Goal: Task Accomplishment & Management: Use online tool/utility

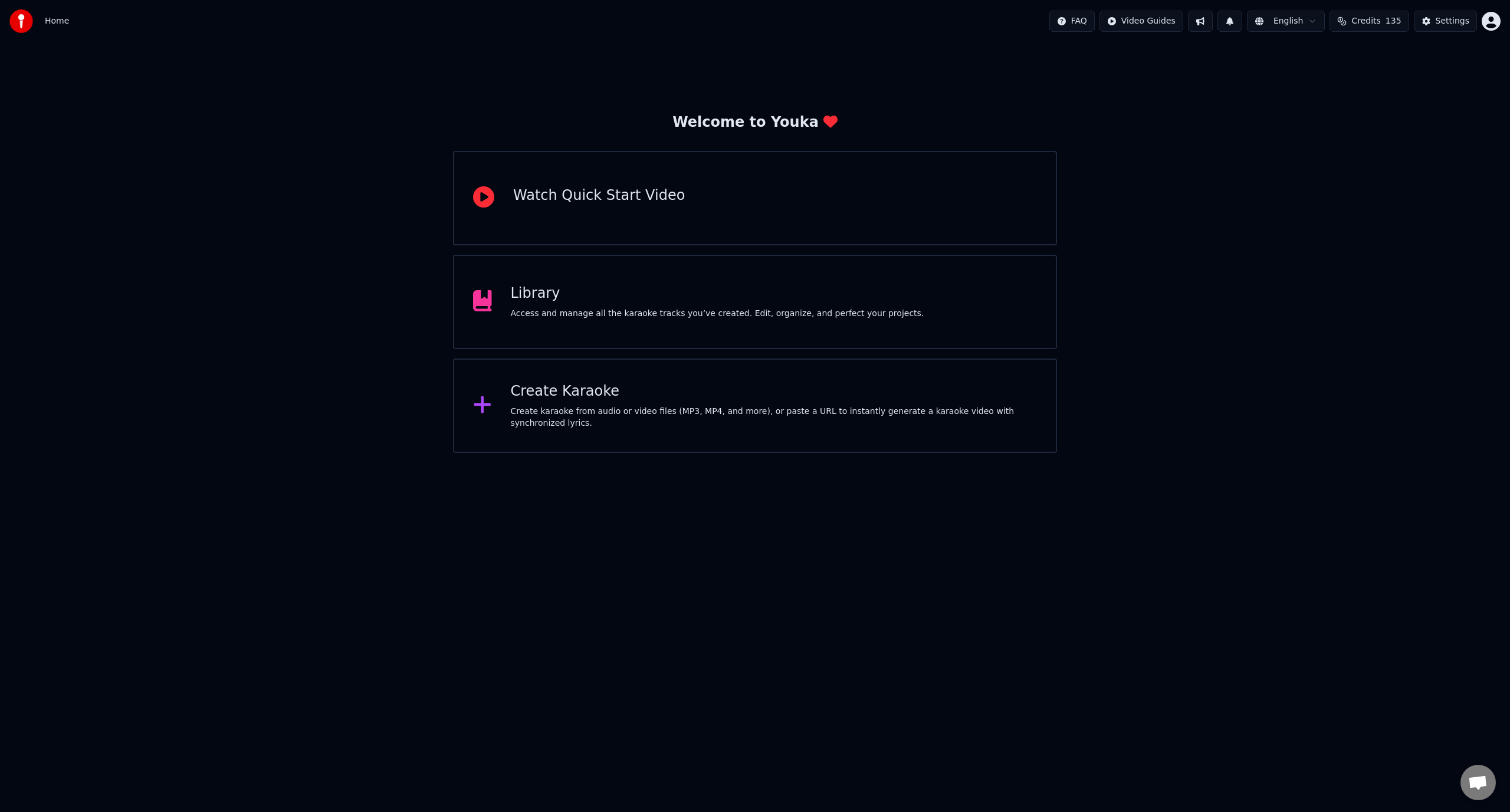
click at [558, 394] on div "Create Karaoke" at bounding box center [774, 392] width 527 height 19
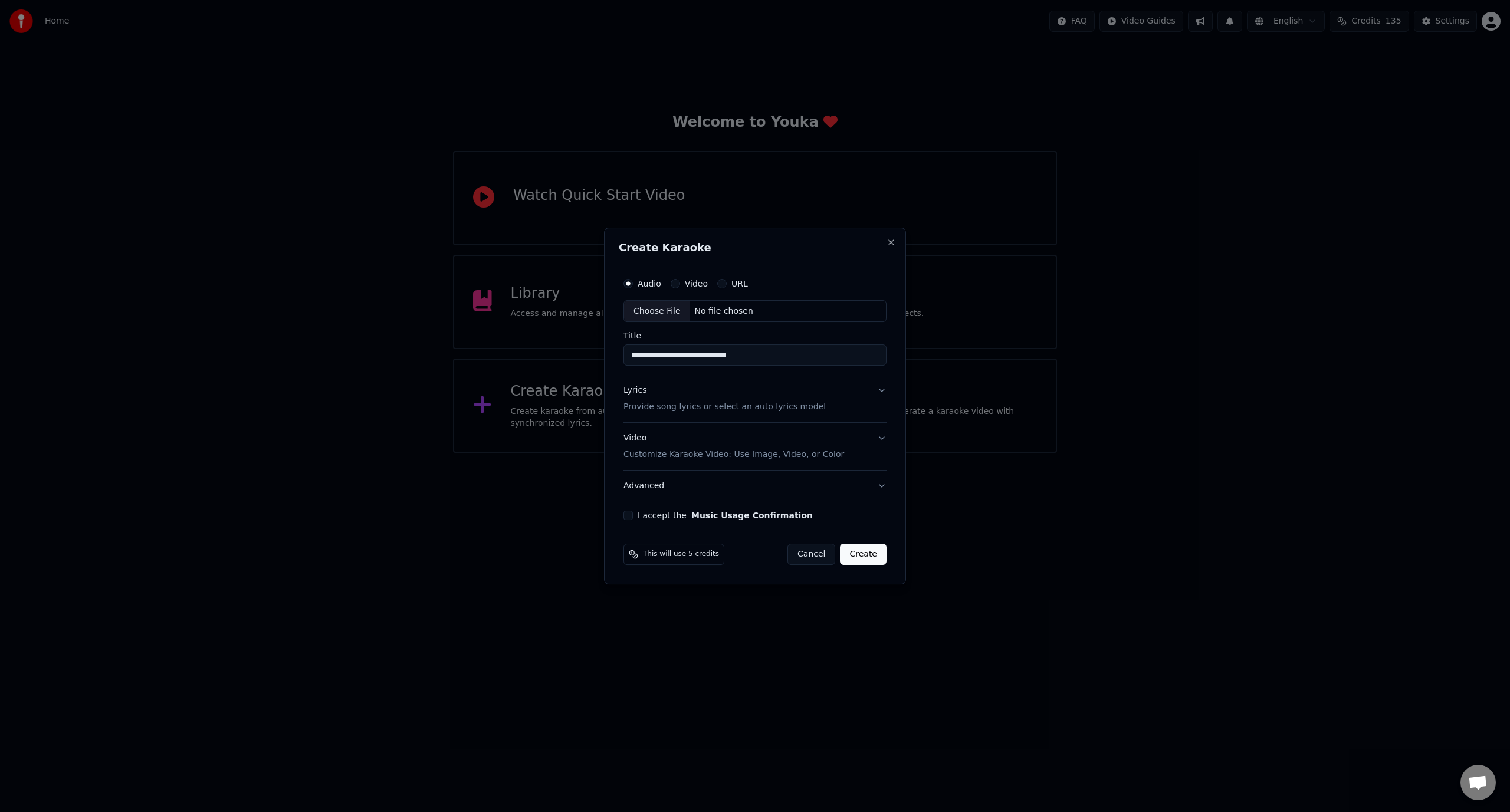
click at [657, 304] on div "Choose File" at bounding box center [657, 311] width 66 height 21
type input "**********"
click at [631, 518] on button "I accept the Music Usage Confirmation" at bounding box center [626, 515] width 10 height 10
click at [640, 395] on div "Lyrics" at bounding box center [633, 391] width 23 height 12
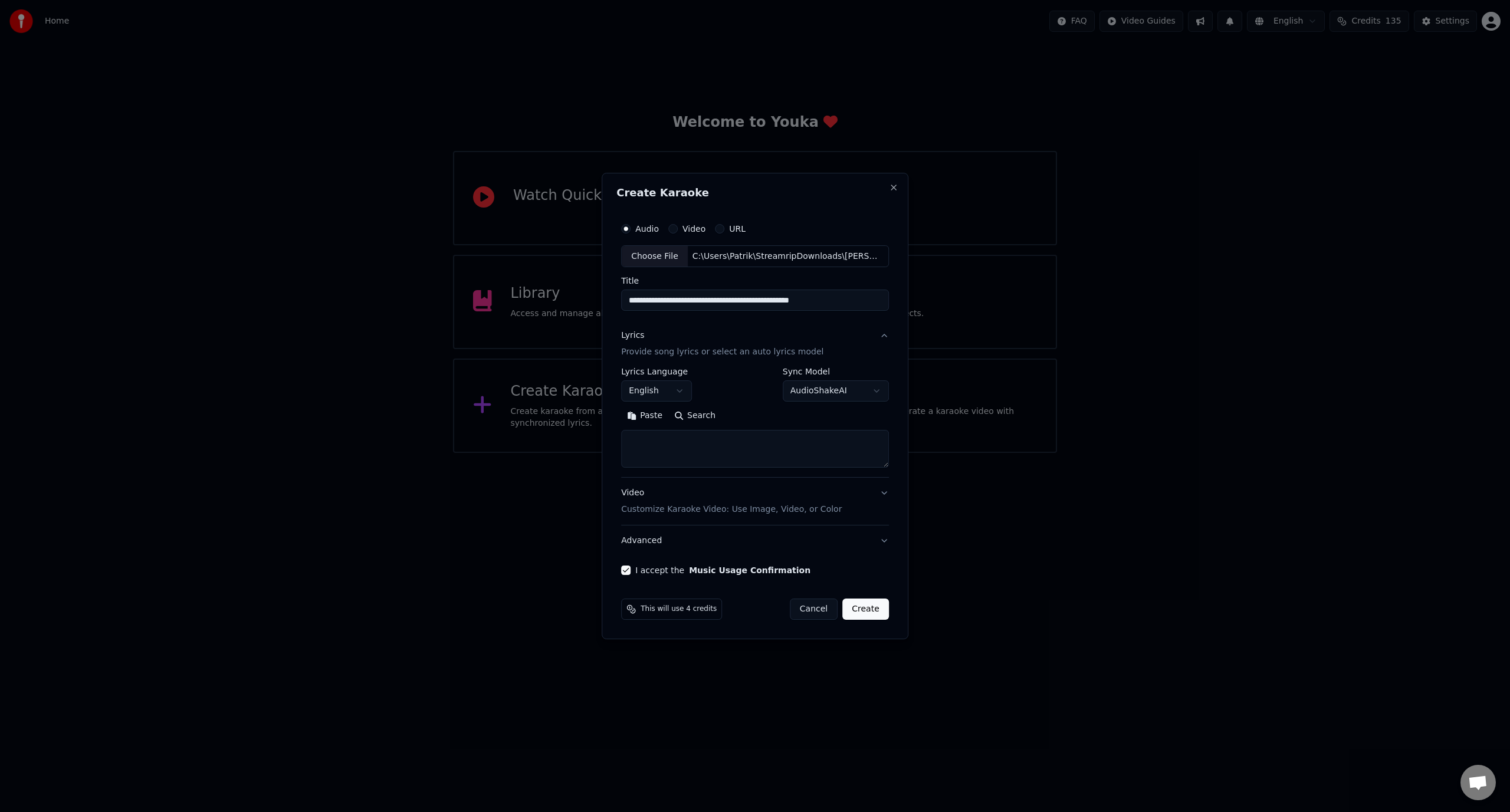
click at [698, 455] on textarea at bounding box center [755, 449] width 268 height 37
paste textarea "**********"
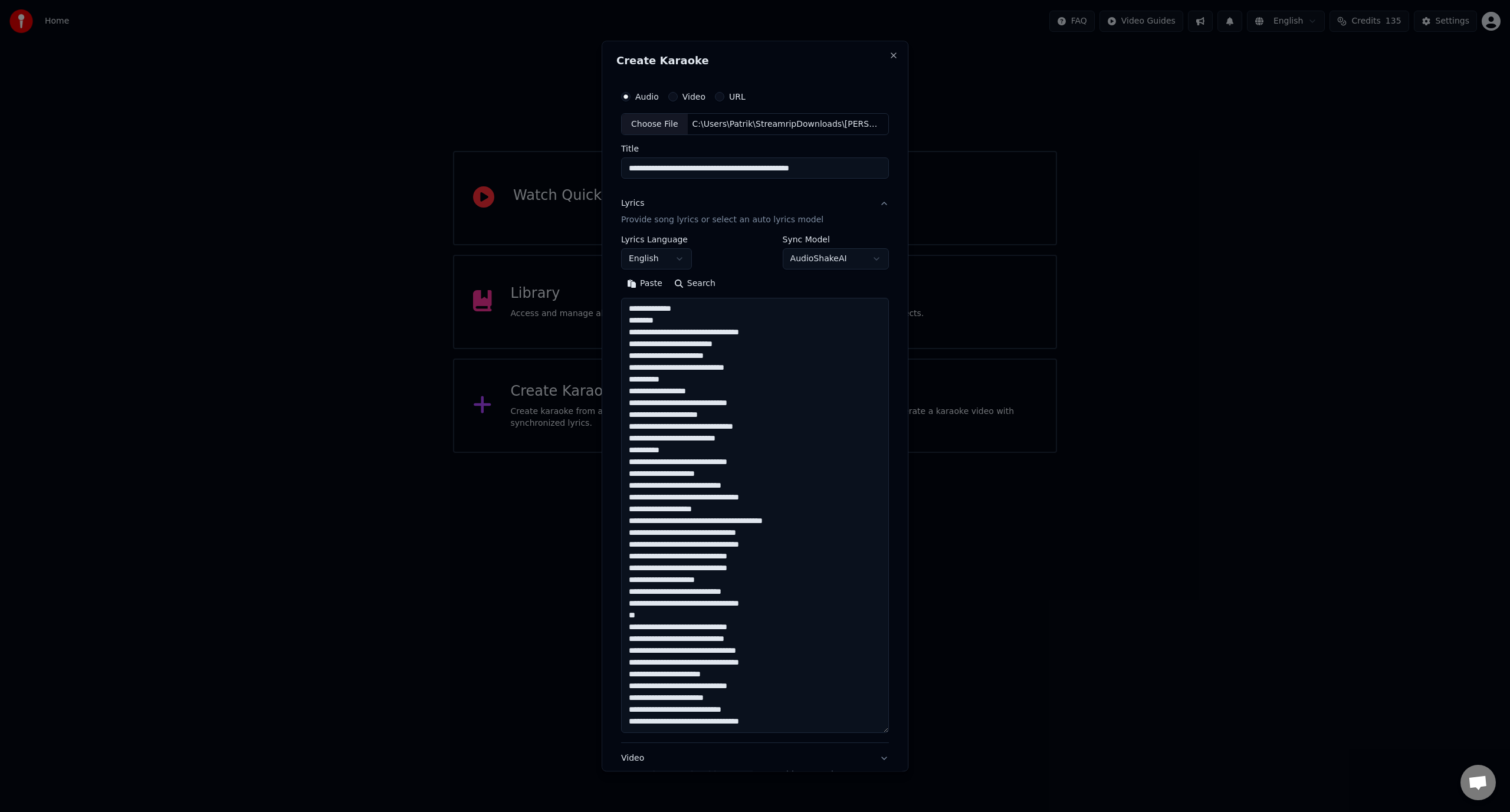
scroll to position [393, 0]
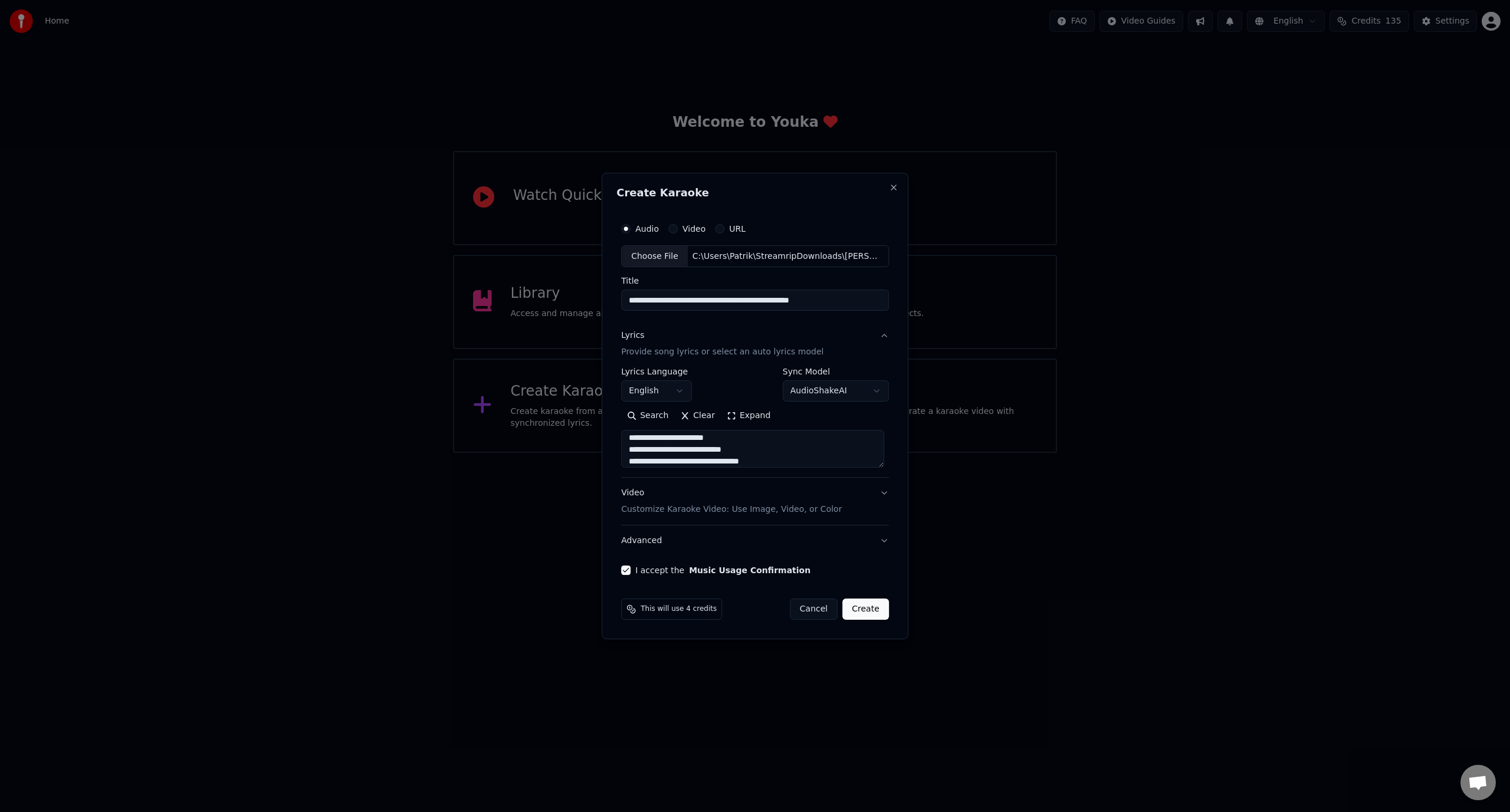
type textarea "**********"
click at [666, 390] on button "English" at bounding box center [657, 392] width 71 height 21
select select "**"
click at [646, 506] on p "Customize Karaoke Video: Use Image, Video, or Color" at bounding box center [731, 510] width 221 height 12
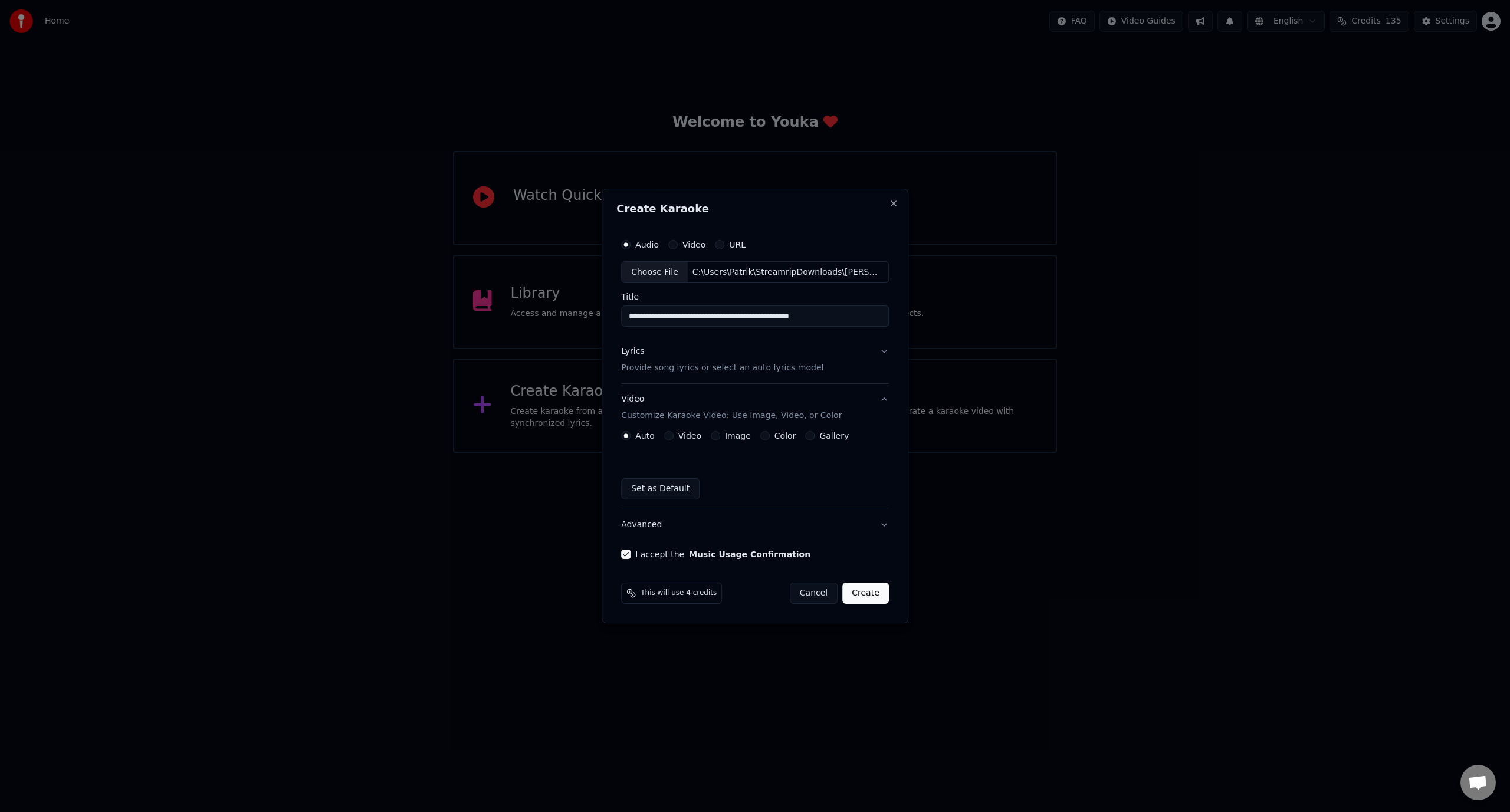
click at [770, 441] on div "Color" at bounding box center [778, 436] width 36 height 10
click at [764, 435] on button "Color" at bounding box center [765, 436] width 10 height 10
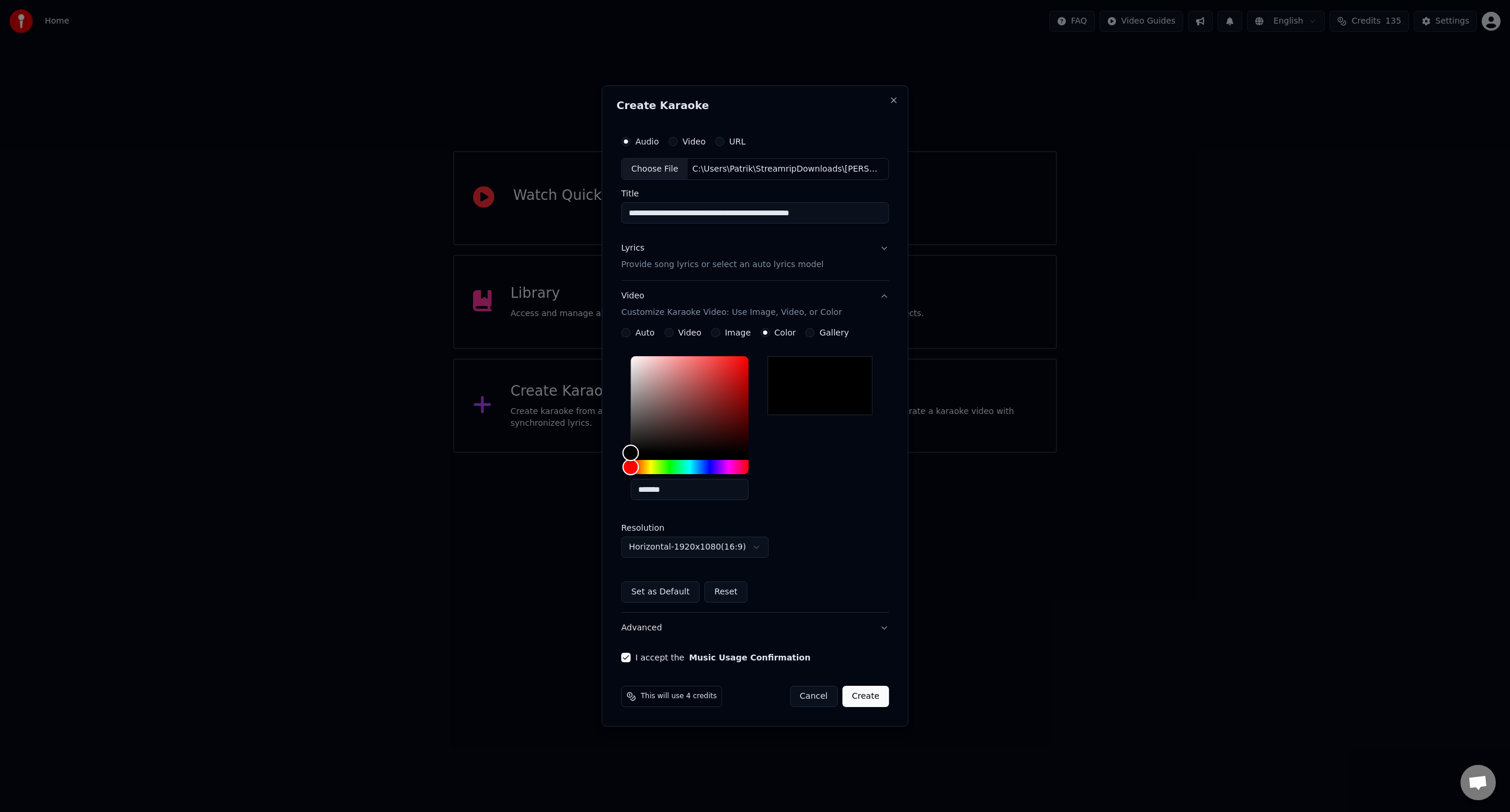
click at [672, 593] on button "Set as Default" at bounding box center [660, 592] width 79 height 21
click at [867, 698] on button "Create" at bounding box center [866, 697] width 47 height 21
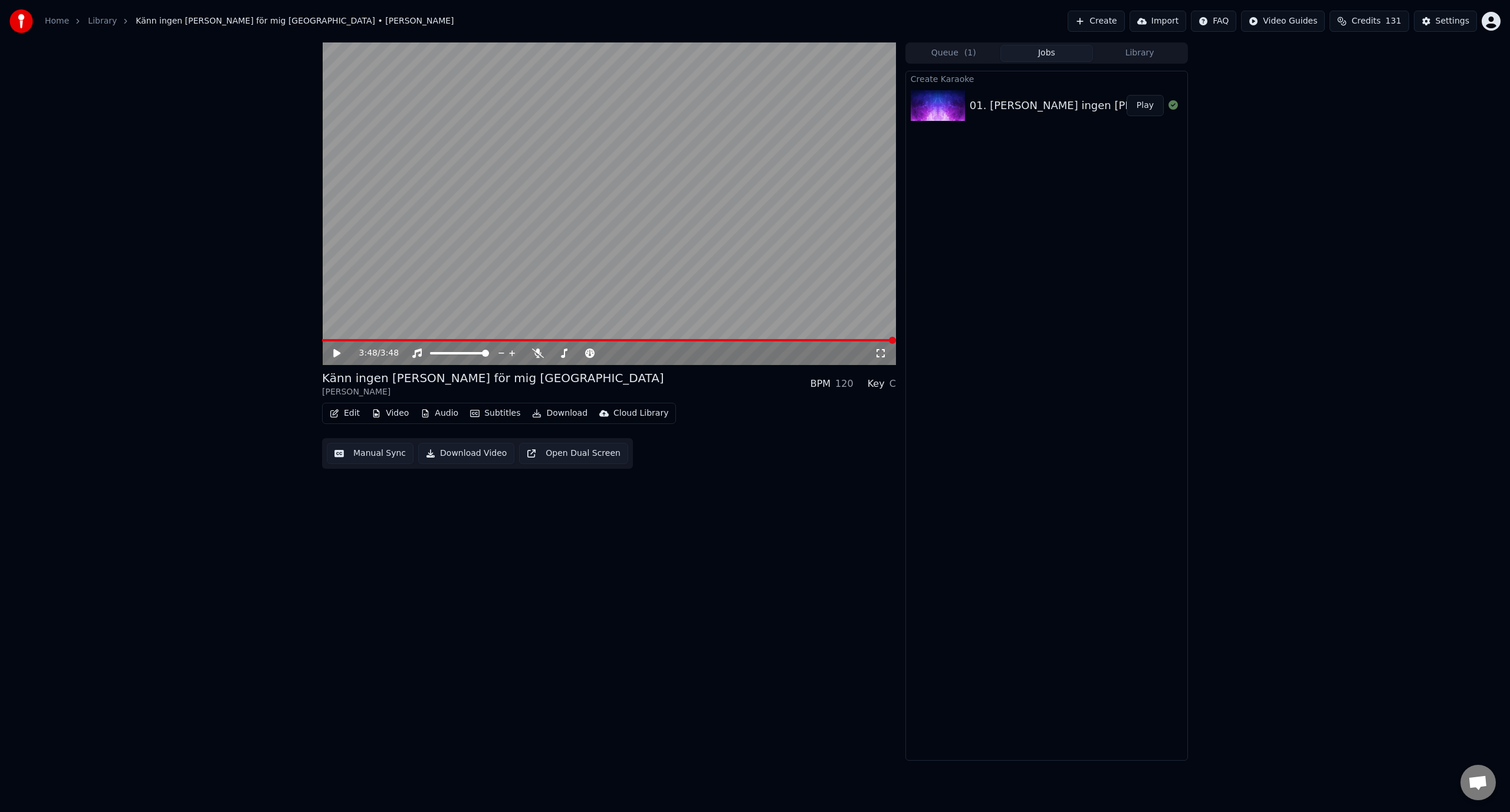
click at [1125, 22] on button "Create" at bounding box center [1097, 21] width 58 height 21
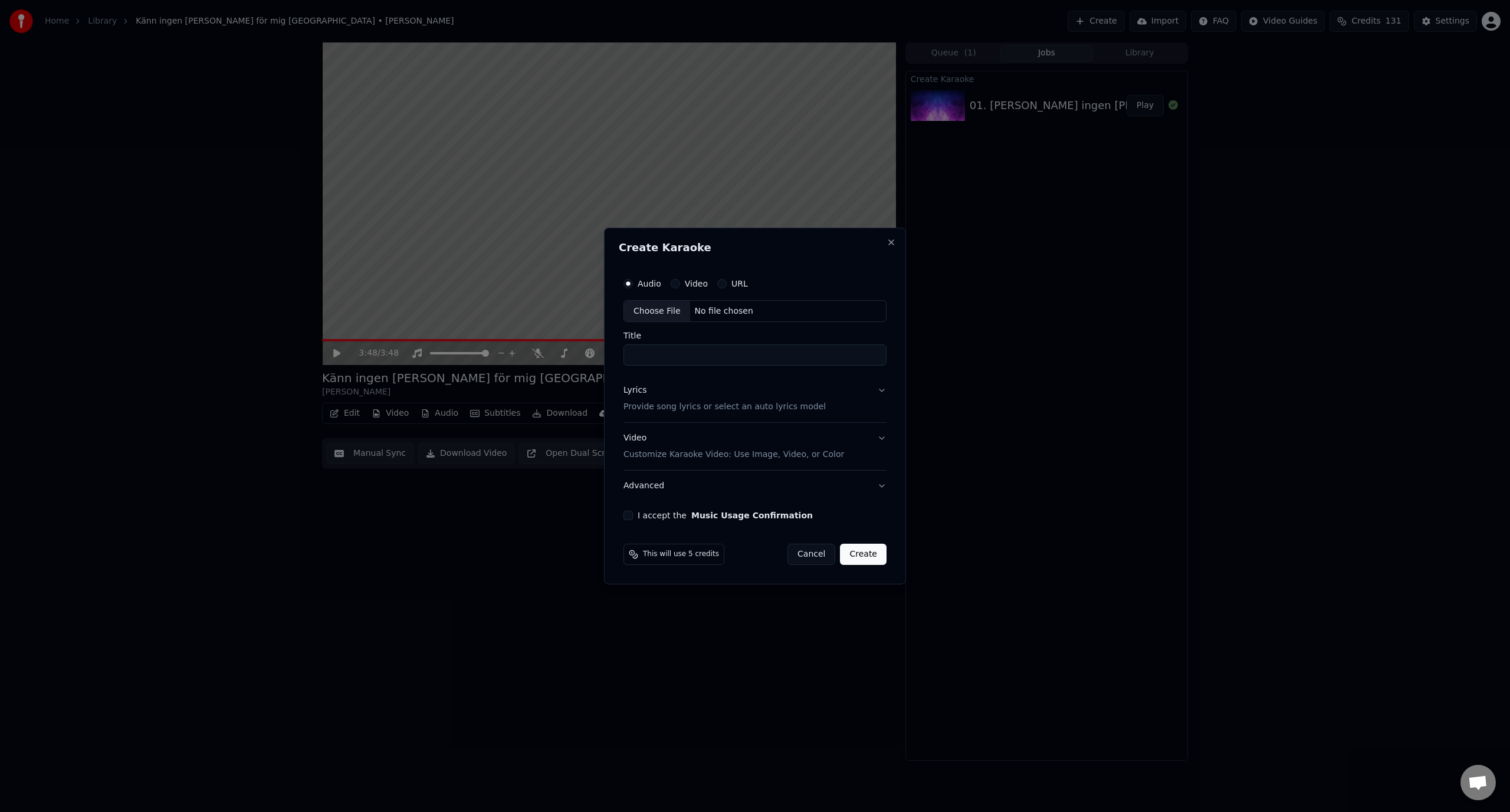
click at [653, 361] on input "Title" at bounding box center [755, 356] width 263 height 21
click at [711, 306] on div "No file chosen" at bounding box center [724, 311] width 68 height 12
type input "**********"
click at [686, 406] on p "Provide song lyrics or select an auto lyrics model" at bounding box center [722, 408] width 203 height 12
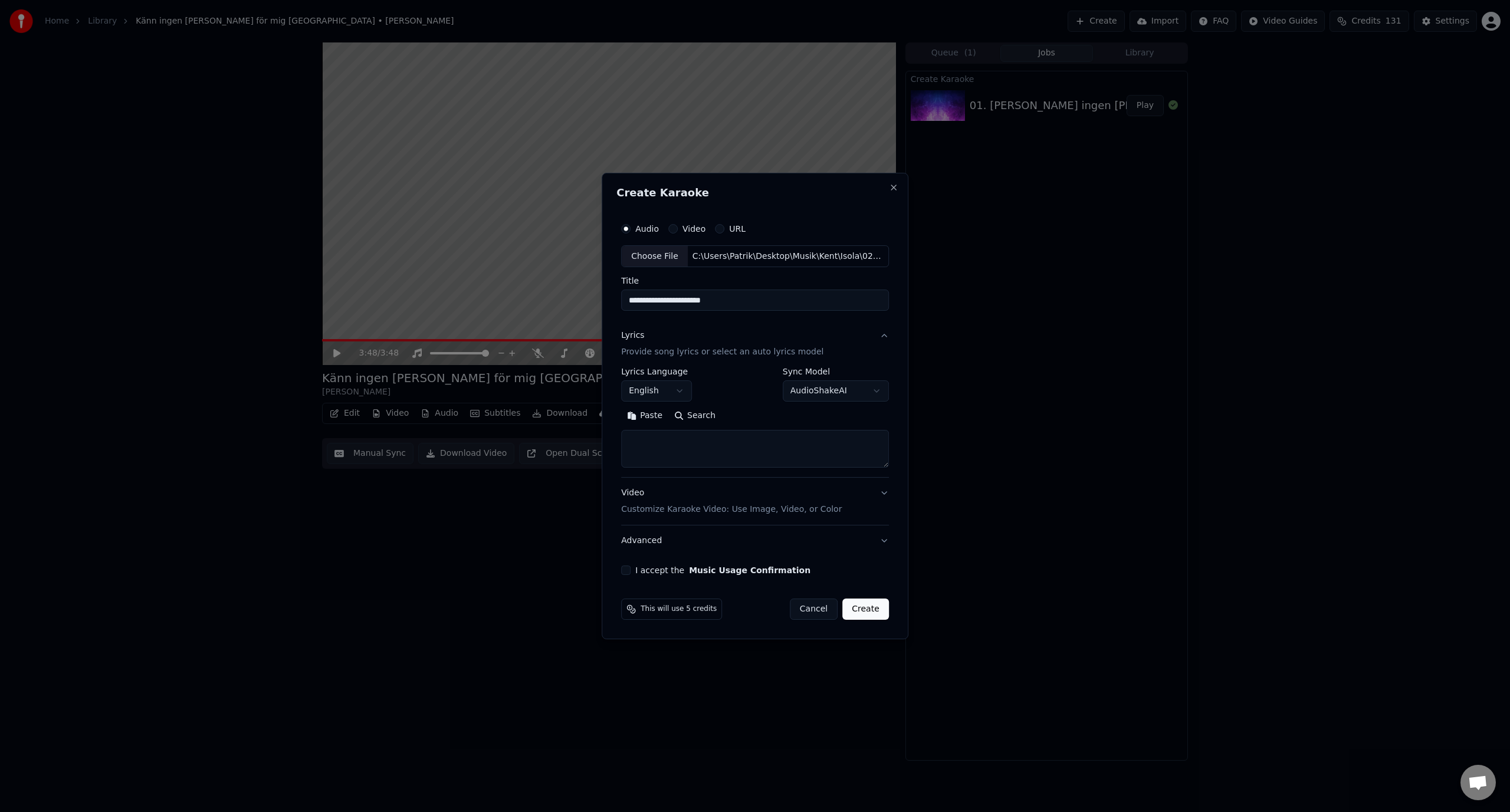
click at [687, 435] on textarea at bounding box center [755, 449] width 268 height 37
paste textarea "**********"
type textarea "**********"
click at [671, 394] on body "**********" at bounding box center [755, 406] width 1510 height 812
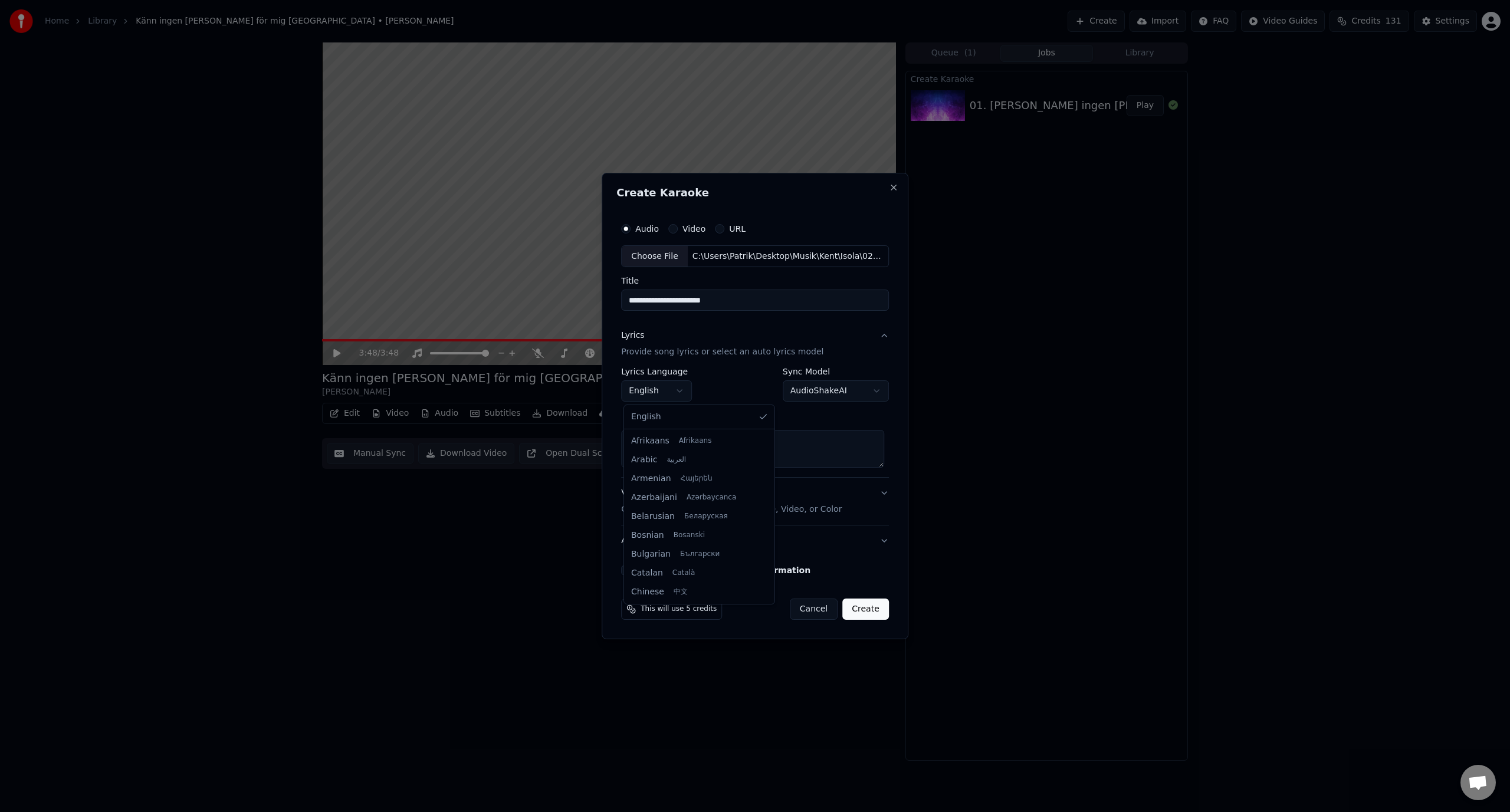
scroll to position [868, 0]
select select "**"
drag, startPoint x: 683, startPoint y: 476, endPoint x: 686, endPoint y: 492, distance: 16.3
click at [635, 569] on div "I accept the Music Usage Confirmation" at bounding box center [755, 570] width 268 height 10
click at [627, 570] on button "I accept the Music Usage Confirmation" at bounding box center [626, 570] width 10 height 10
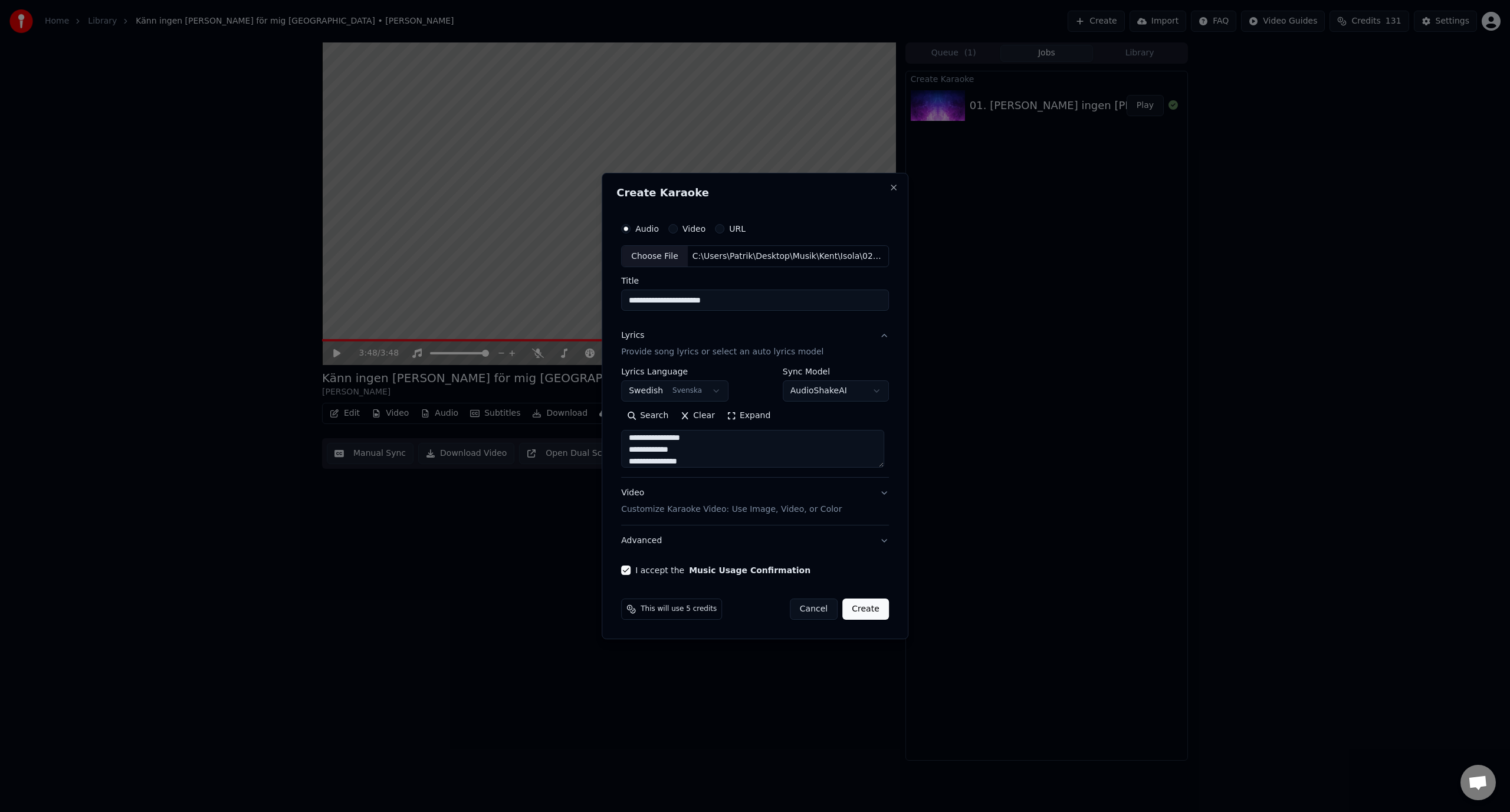
click at [877, 609] on button "Create" at bounding box center [866, 609] width 47 height 21
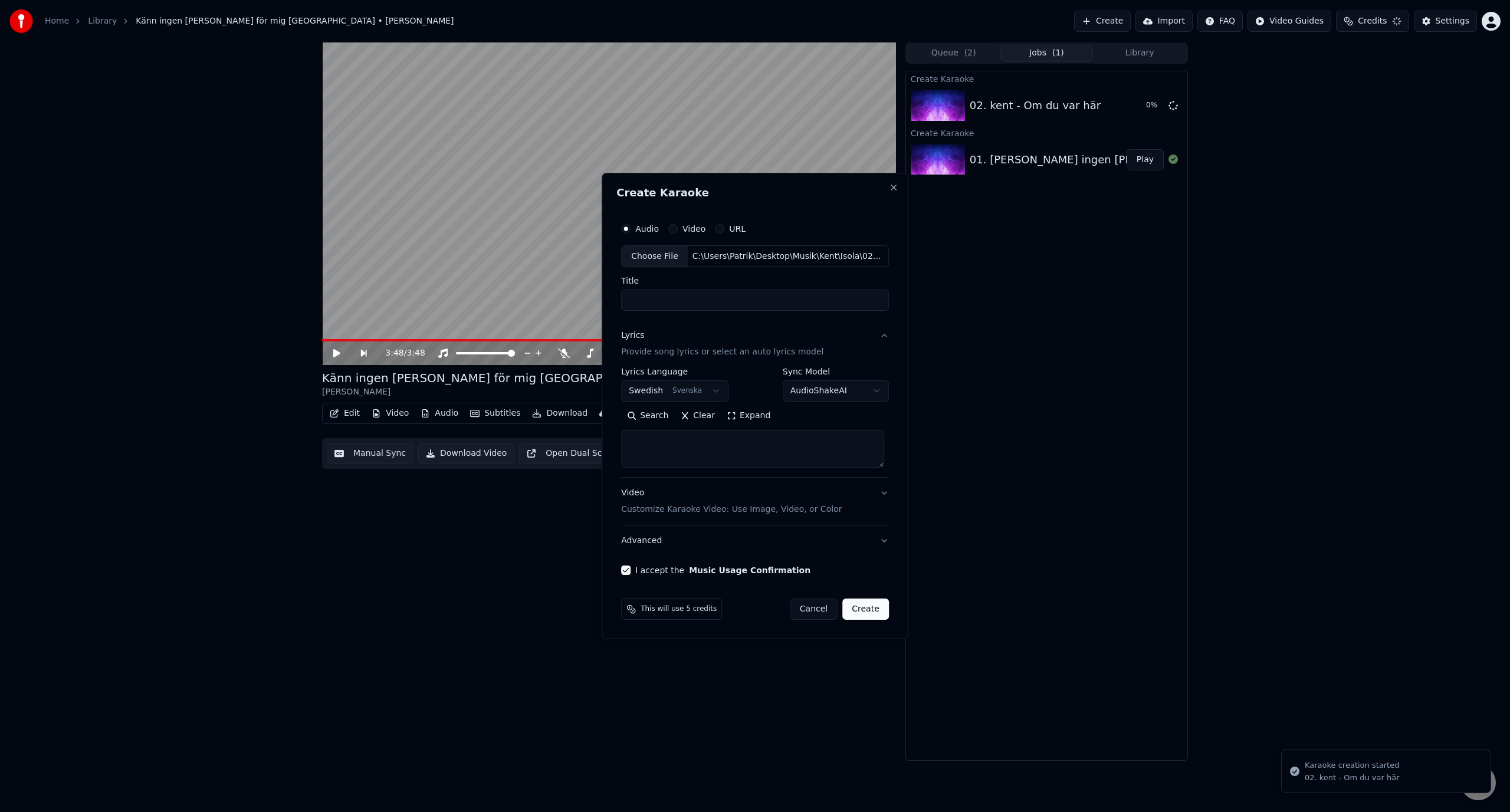
scroll to position [0, 0]
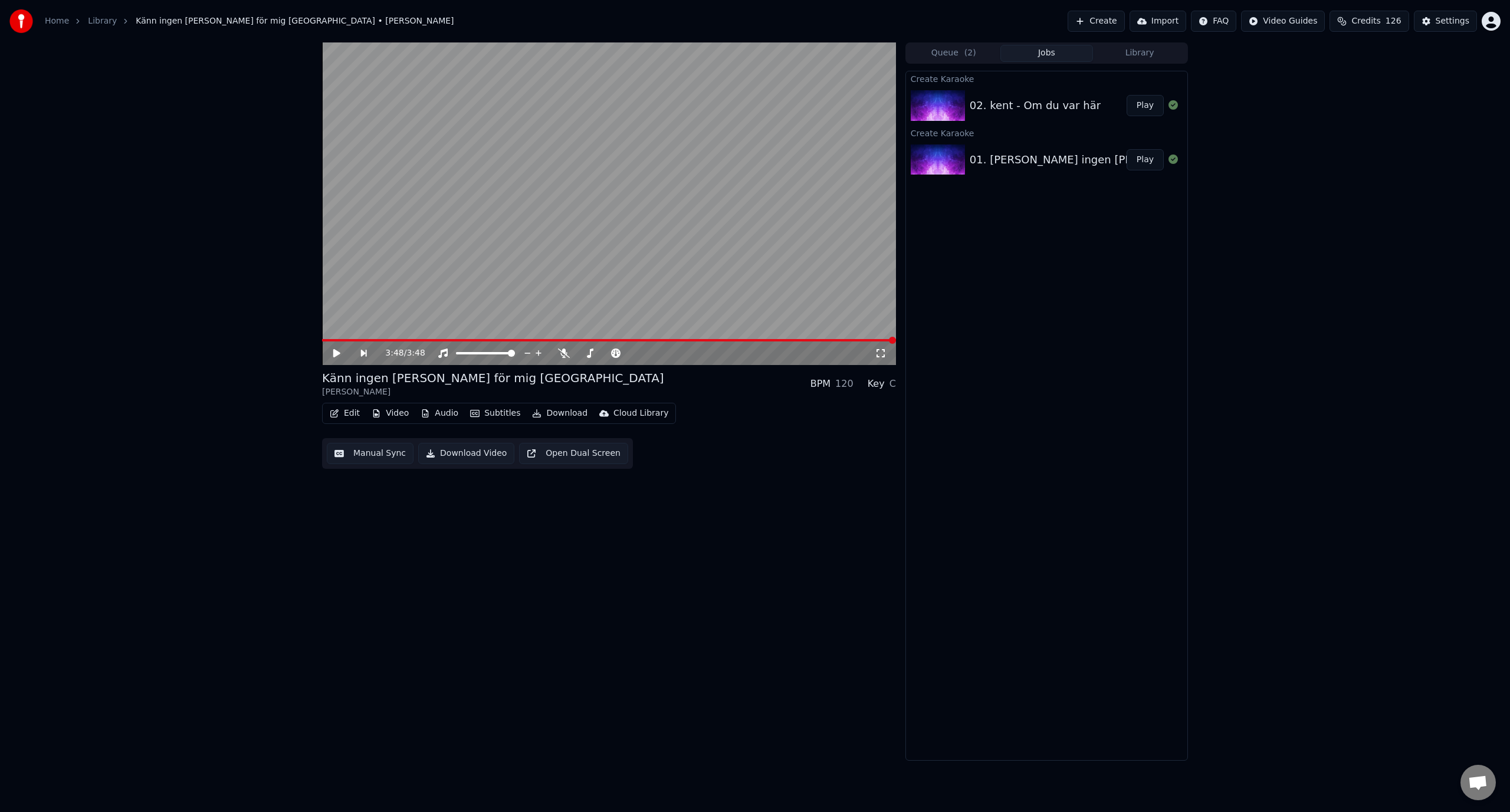
click at [1145, 107] on button "Play" at bounding box center [1145, 106] width 37 height 21
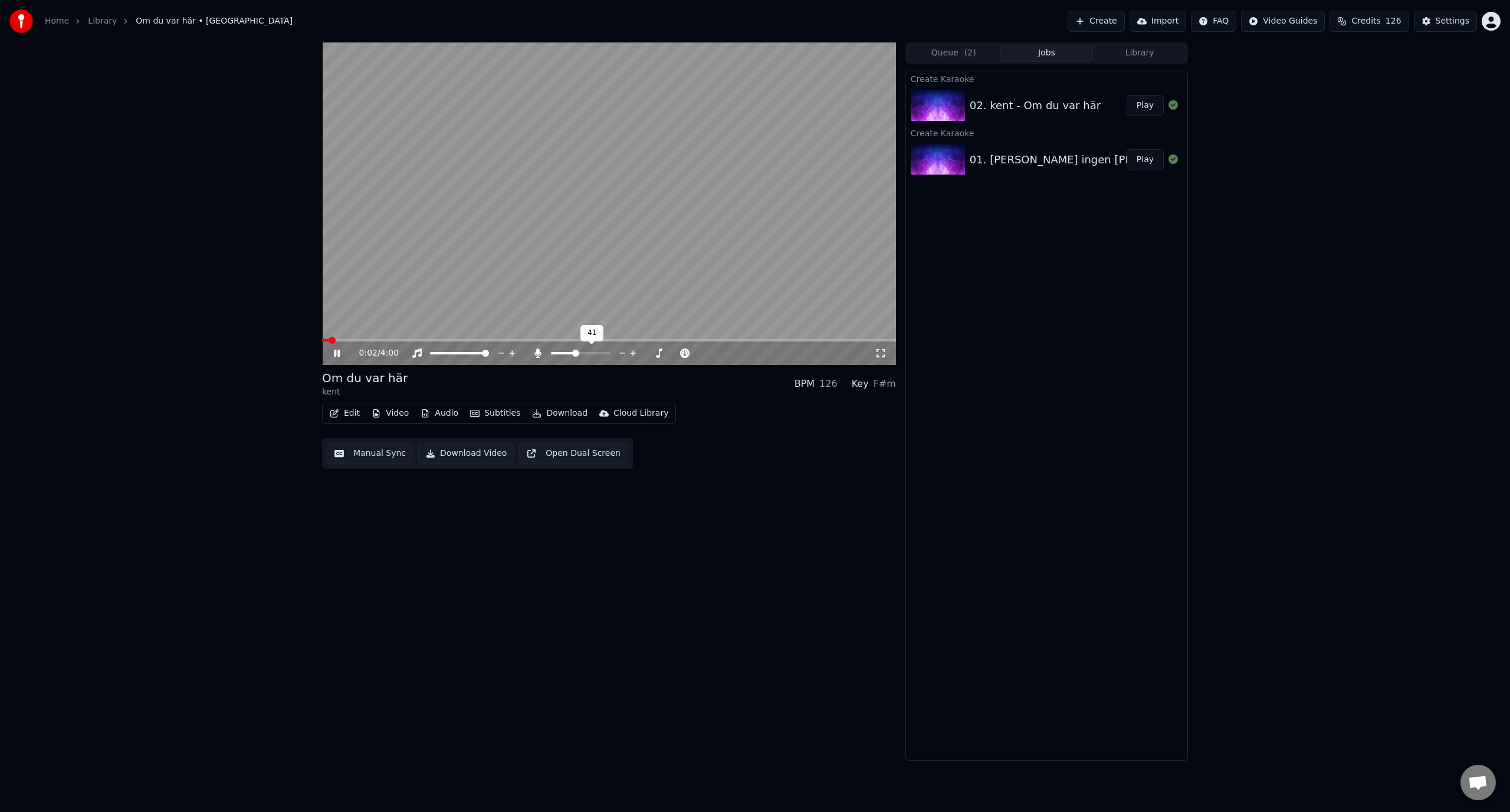
click at [575, 353] on span at bounding box center [580, 353] width 59 height 2
click at [354, 340] on span at bounding box center [610, 340] width 574 height 2
click at [466, 235] on video at bounding box center [610, 203] width 574 height 322
click at [337, 417] on icon "button" at bounding box center [334, 414] width 9 height 9
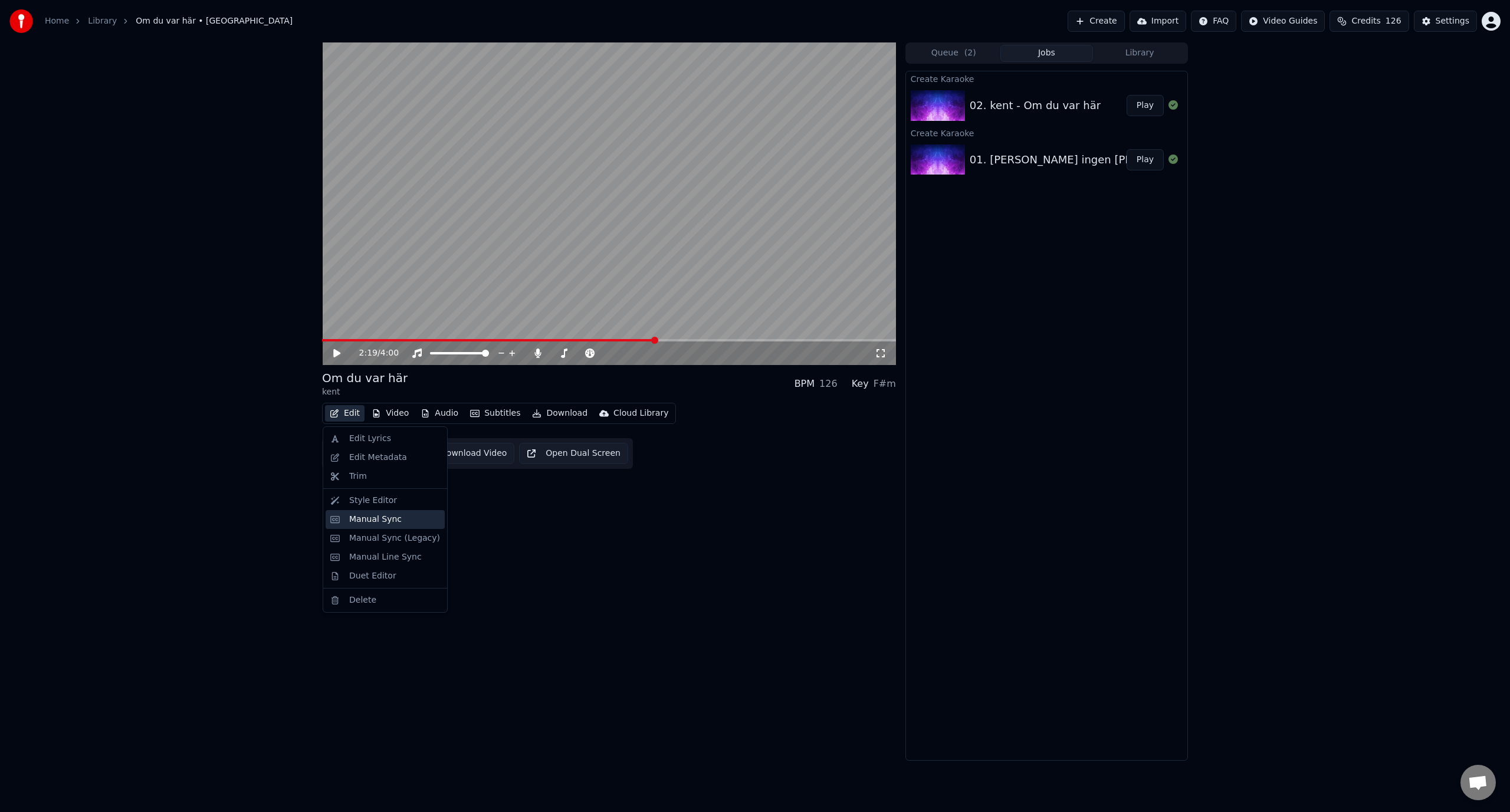
click at [380, 524] on div "Manual Sync" at bounding box center [375, 519] width 53 height 12
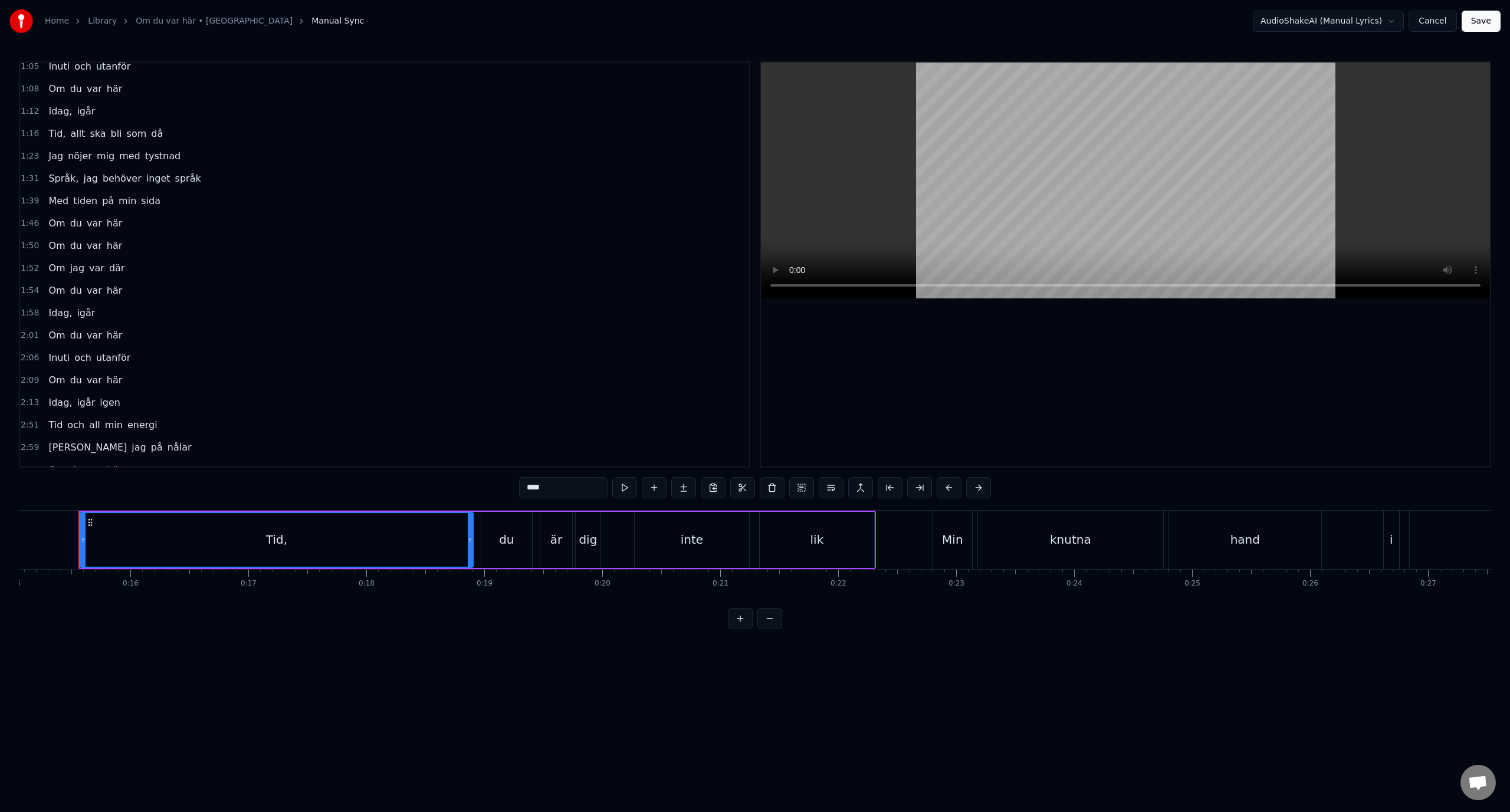
scroll to position [236, 0]
click at [167, 396] on div "2:13 Idag, igår igen" at bounding box center [385, 397] width 730 height 22
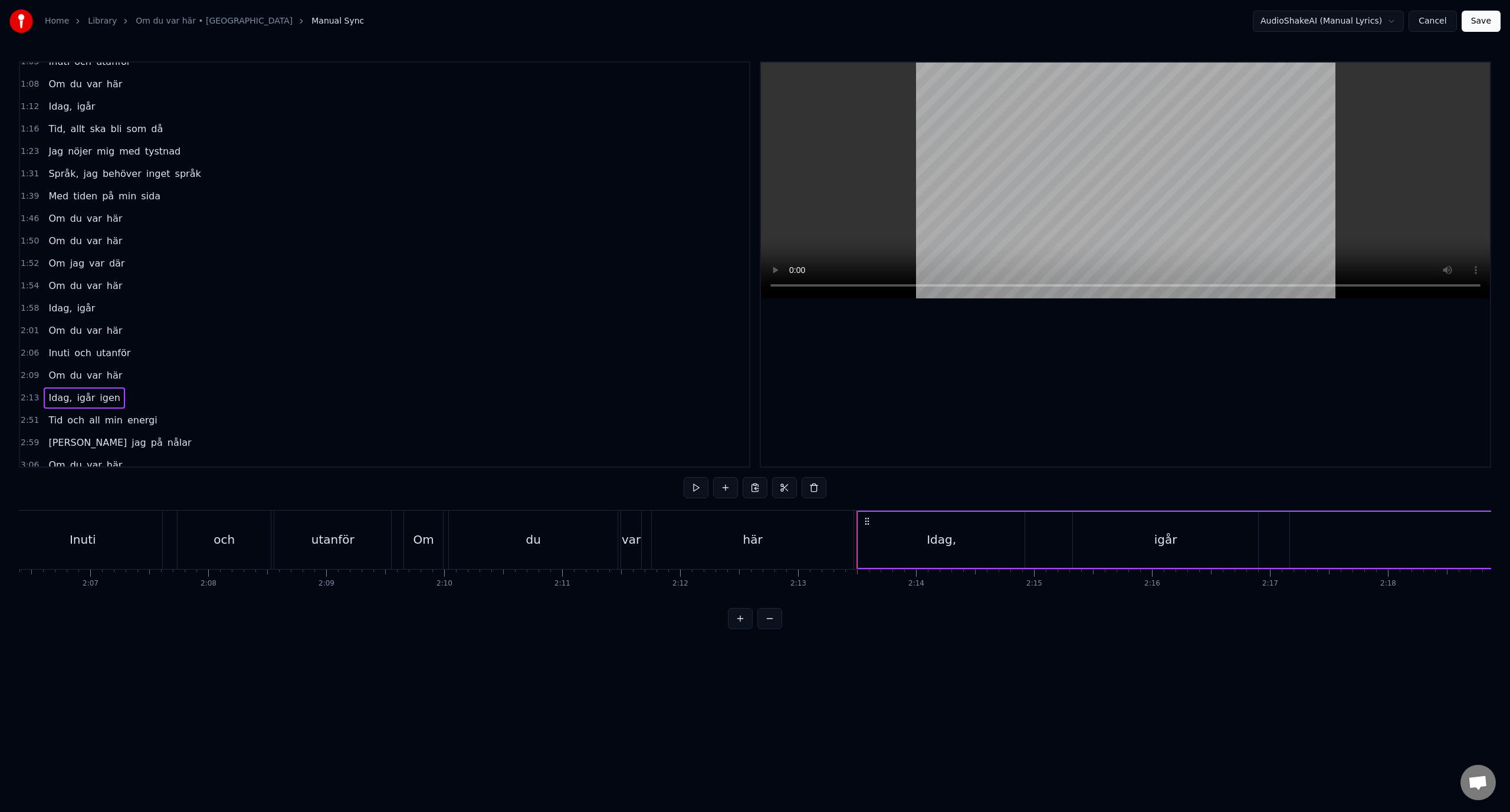
scroll to position [0, 15694]
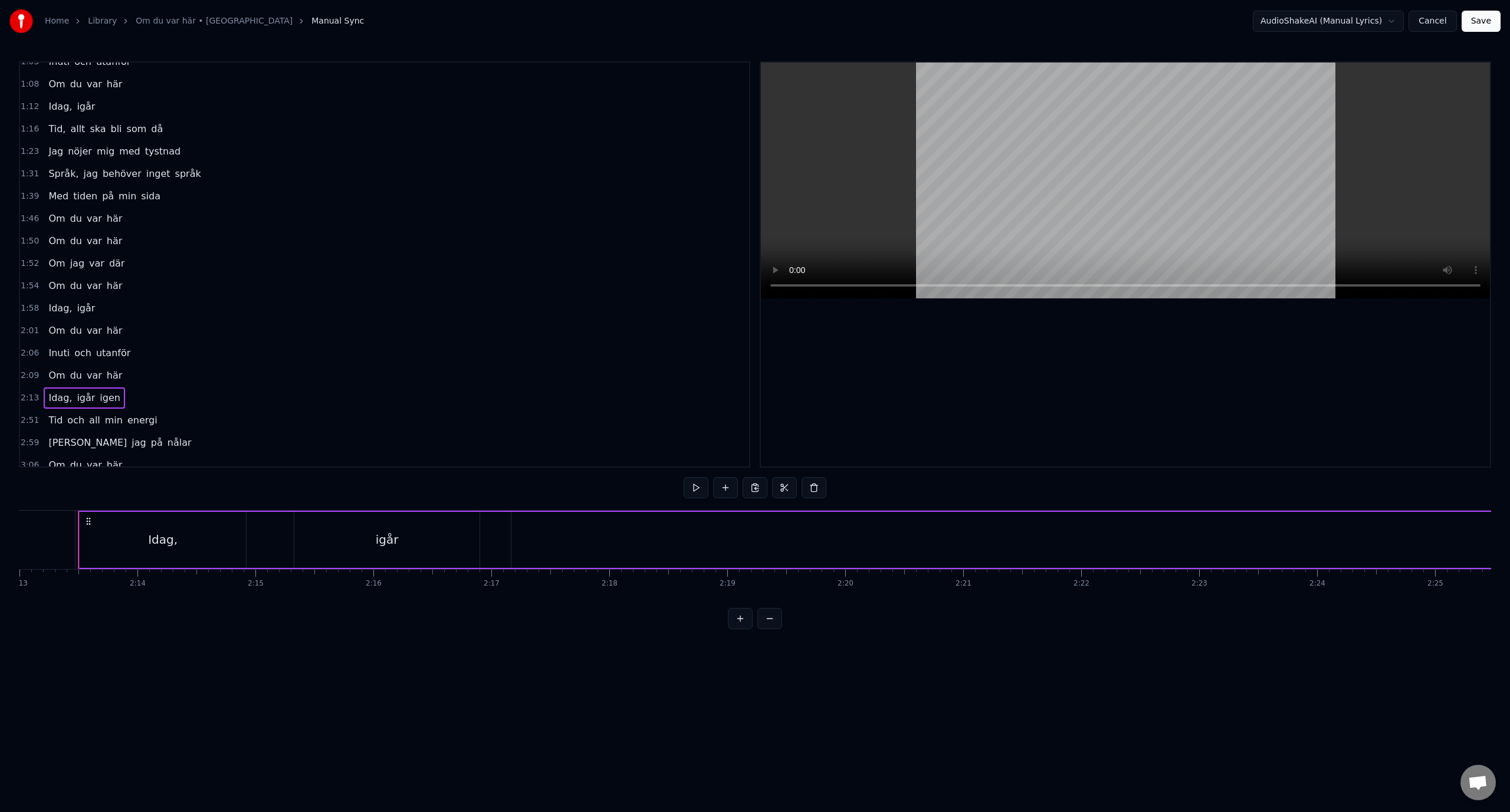
click at [76, 395] on span "igår" at bounding box center [86, 398] width 21 height 13
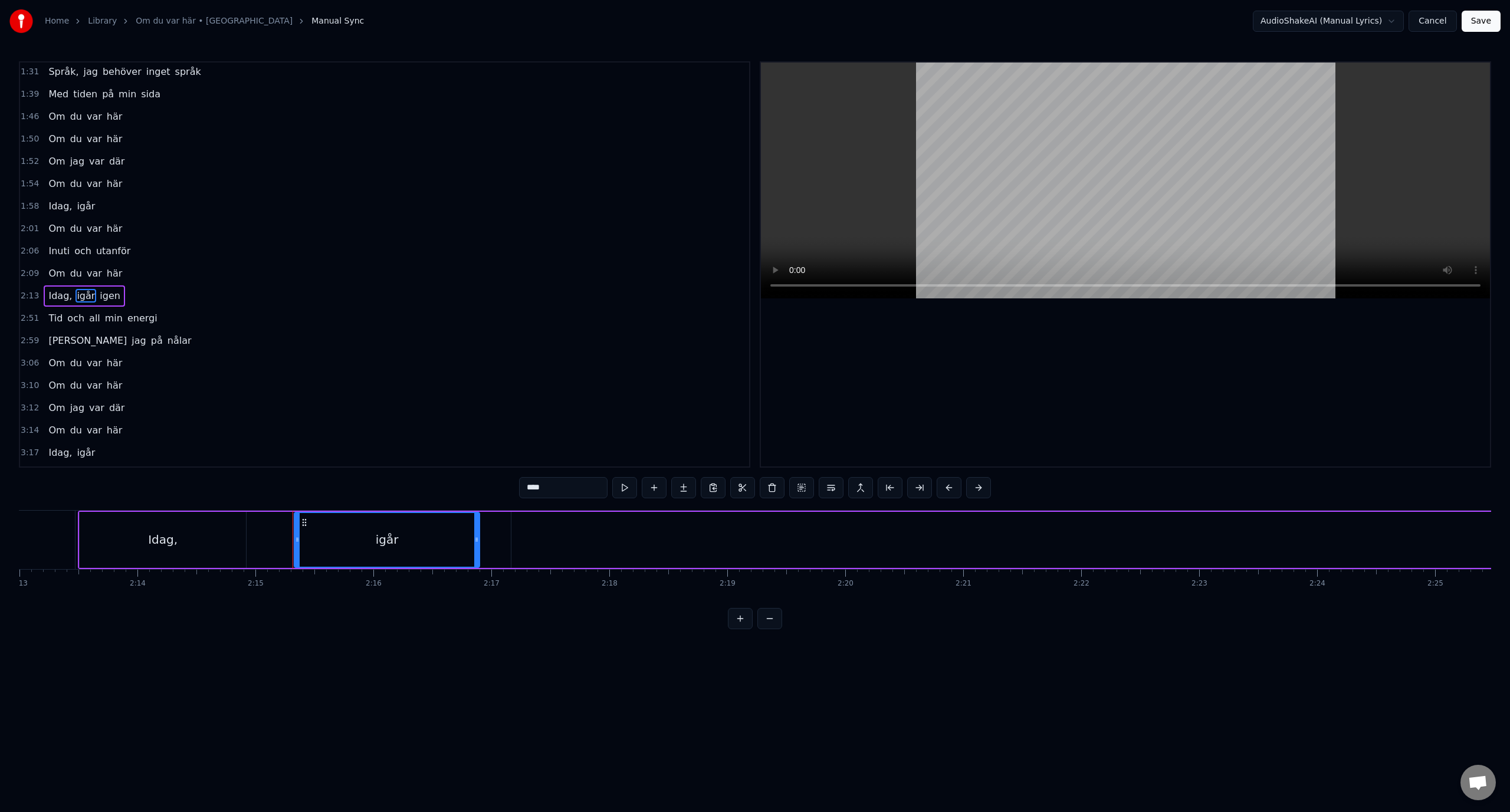
scroll to position [370, 0]
click at [572, 489] on input "****" at bounding box center [563, 488] width 88 height 21
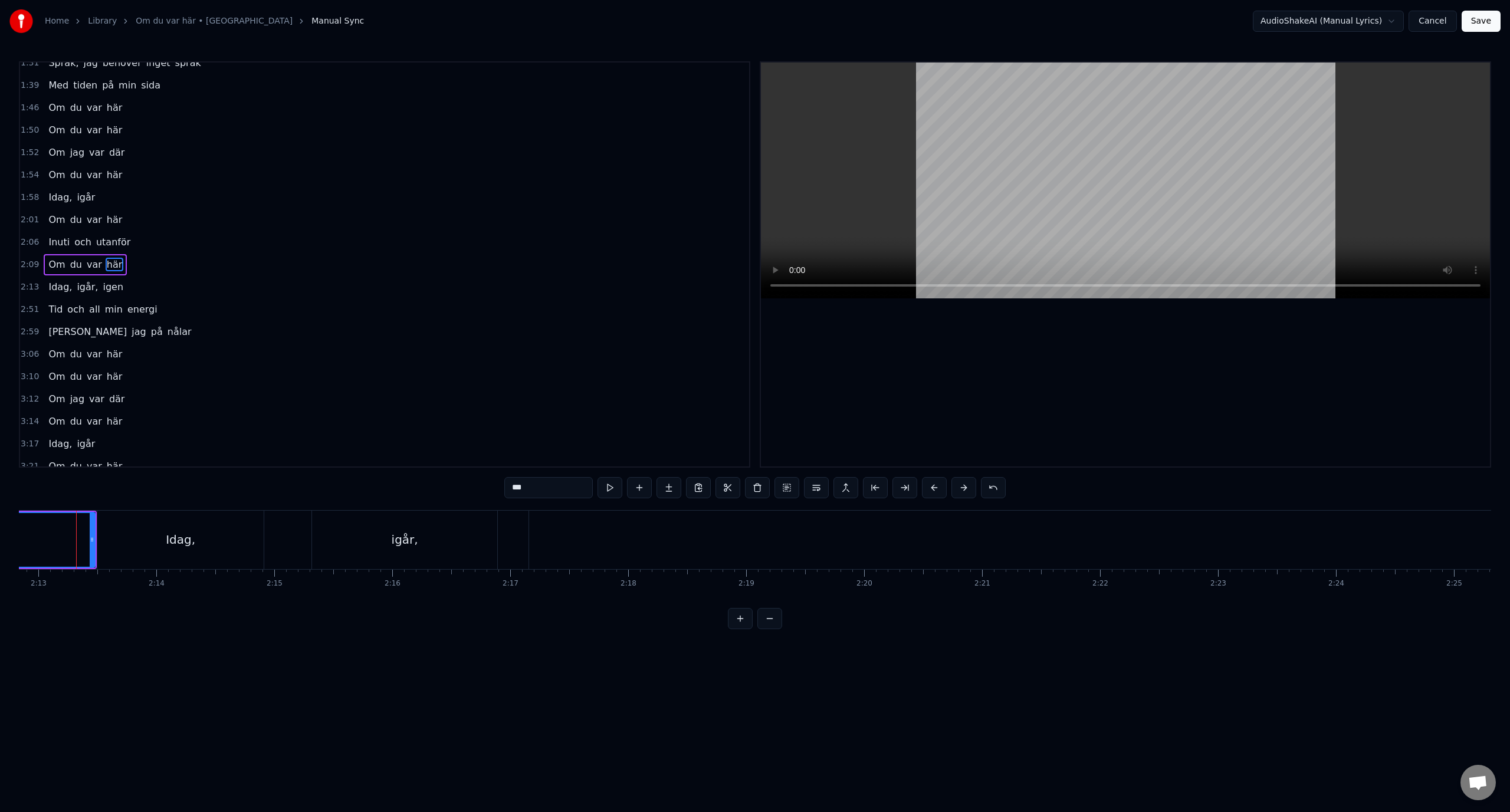
scroll to position [0, 15673]
type input "****"
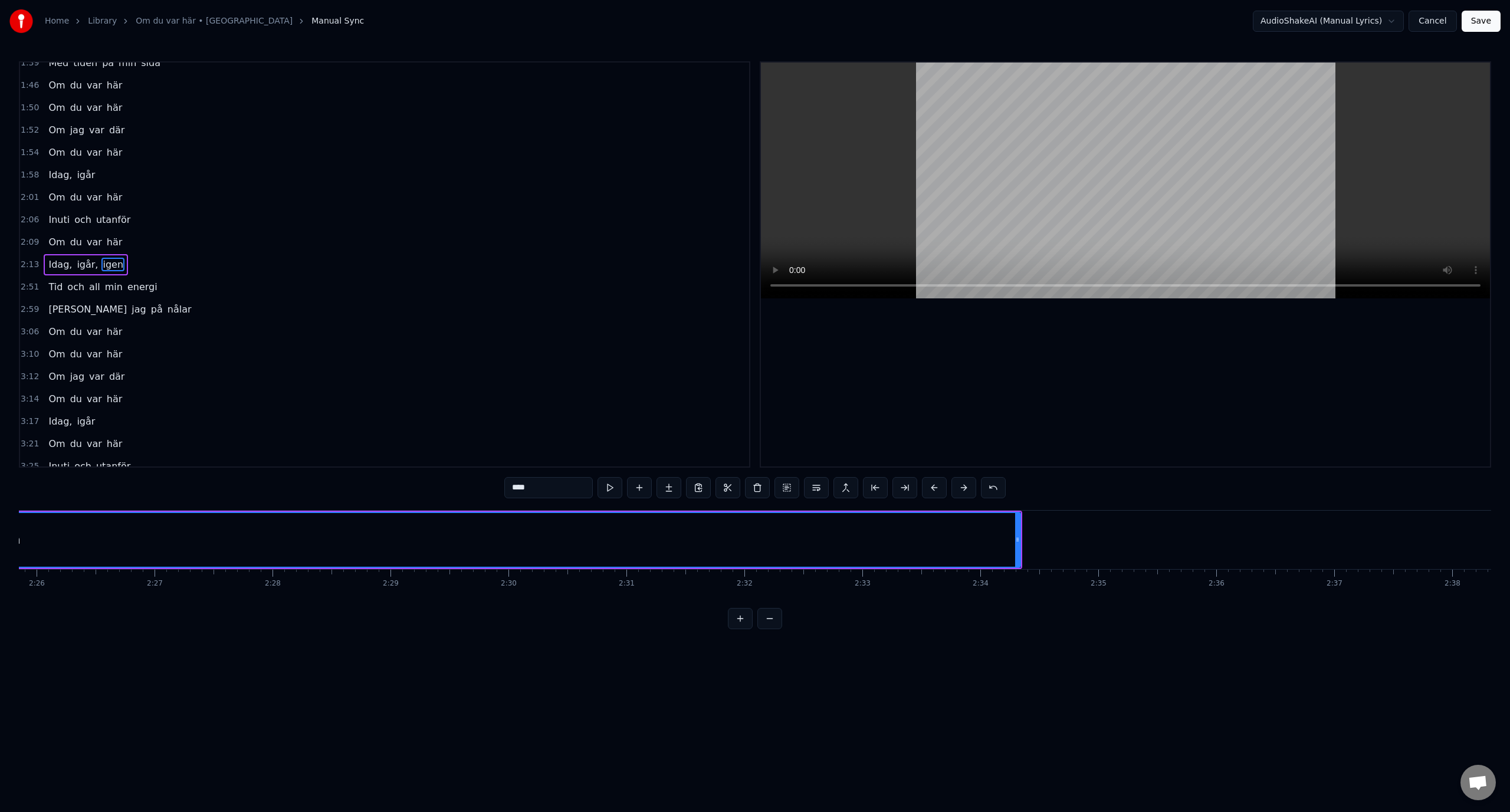
scroll to position [0, 17235]
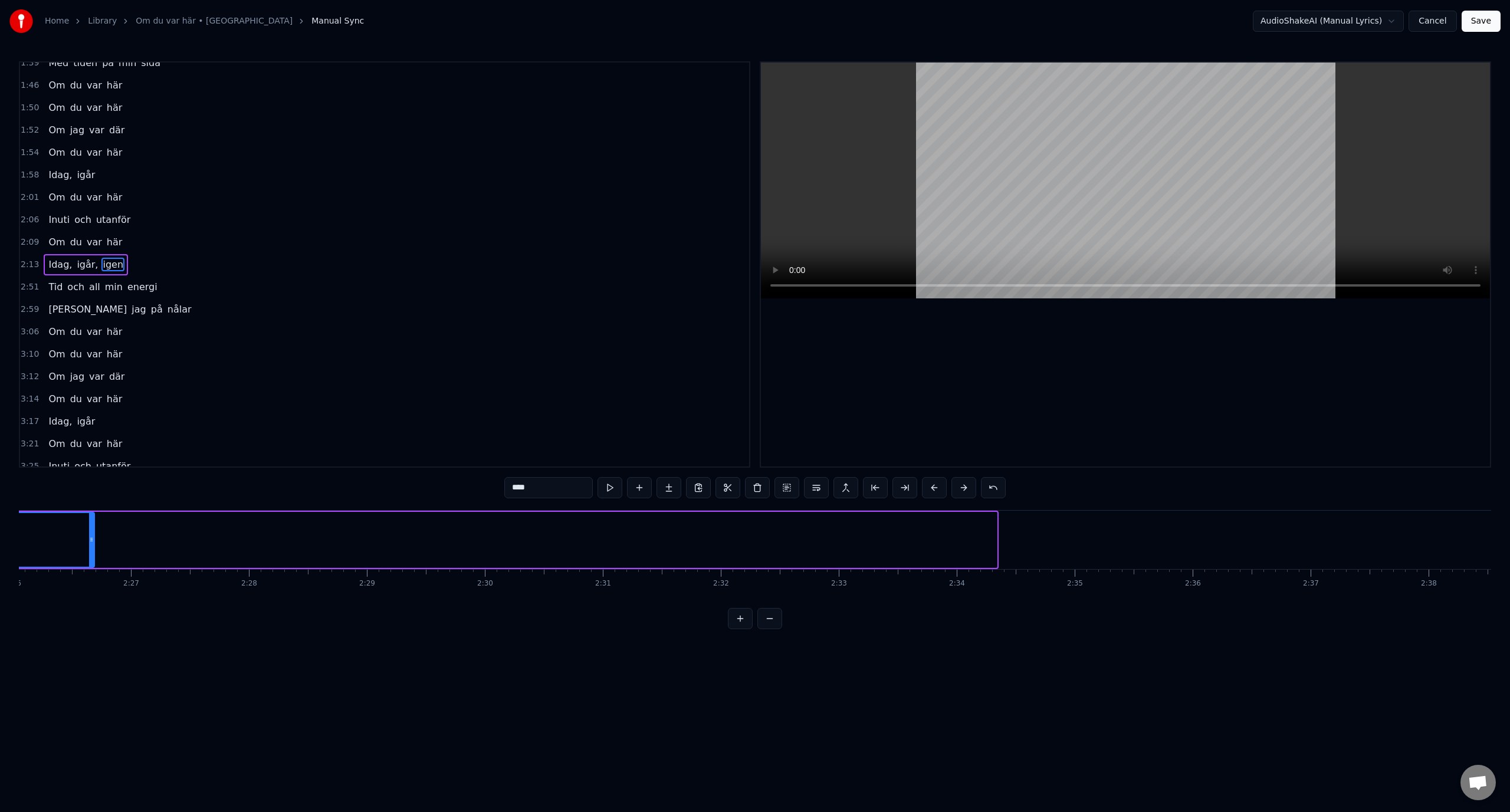
drag, startPoint x: 996, startPoint y: 534, endPoint x: 94, endPoint y: 569, distance: 902.7
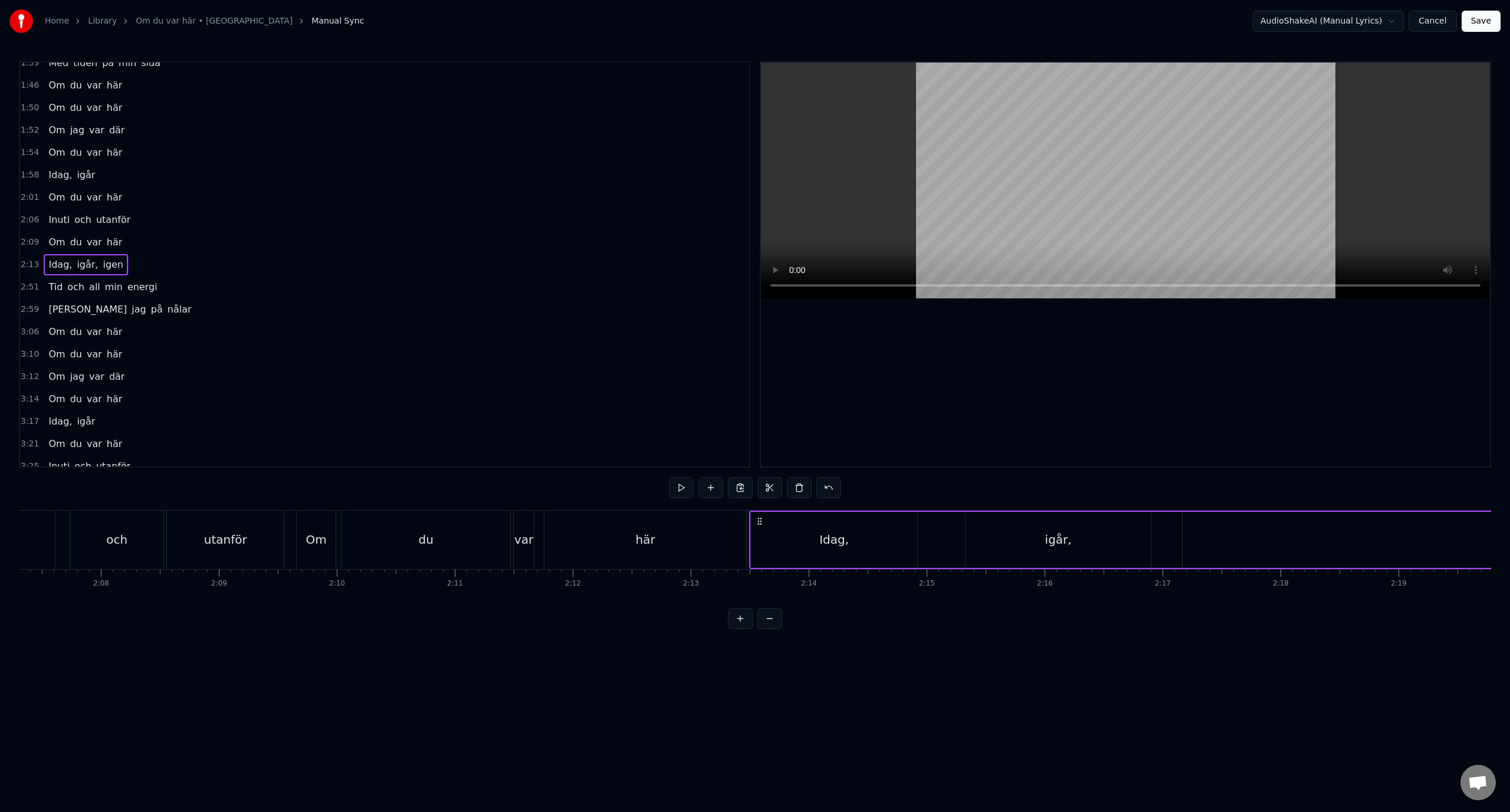
scroll to position [0, 14954]
click at [408, 529] on div "Om du var här" at bounding box center [591, 539] width 453 height 59
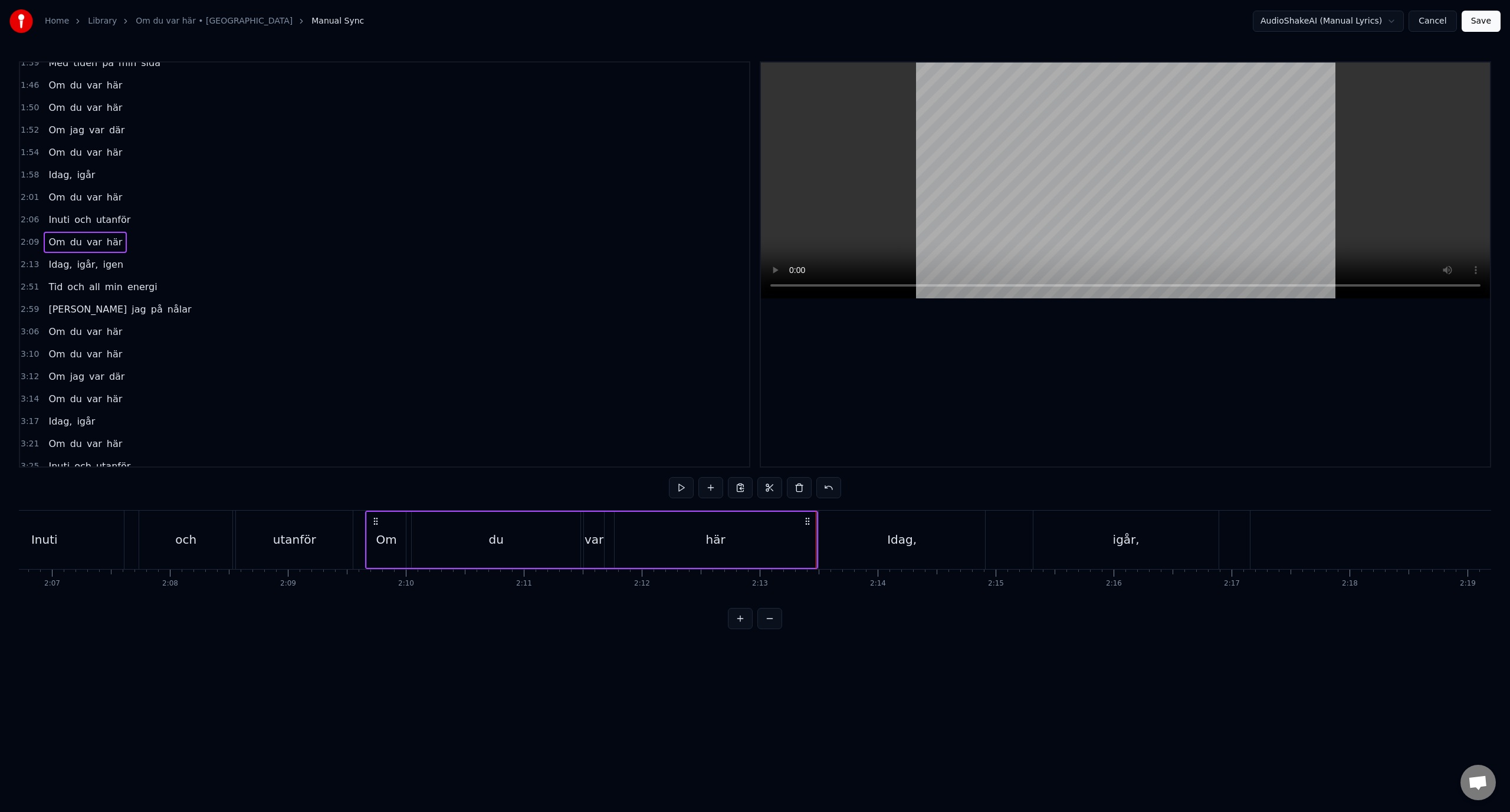
click at [815, 503] on div "0:15 Tid, du är dig inte lik 0:22 Min knutna hand i fickan 0:30 Sömn, jag [PERS…" at bounding box center [755, 346] width 1473 height 568
click at [765, 628] on button at bounding box center [770, 619] width 25 height 21
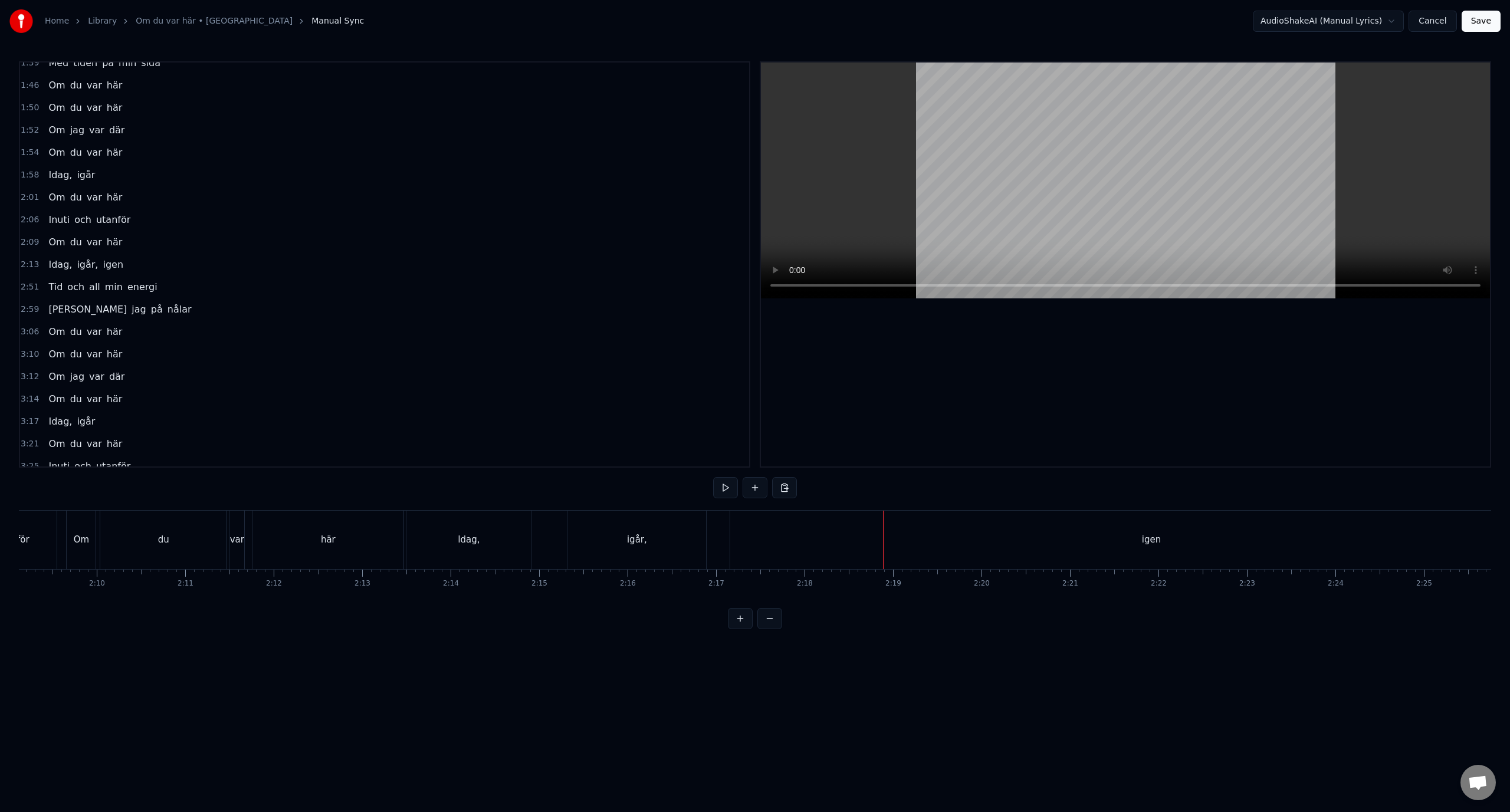
scroll to position [0, 11375]
click at [1054, 532] on div "igen" at bounding box center [1203, 539] width 842 height 59
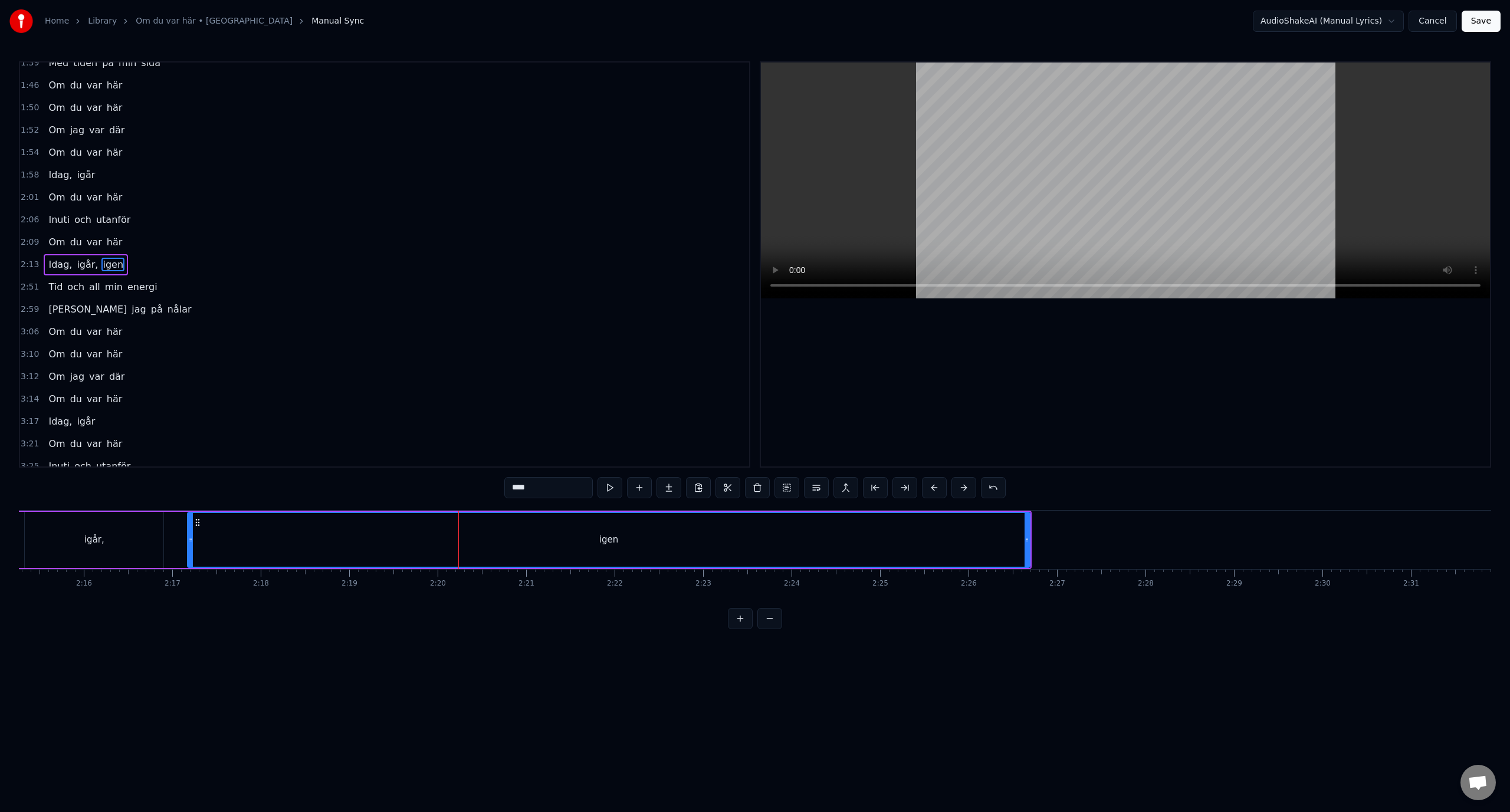
scroll to position [0, 12058]
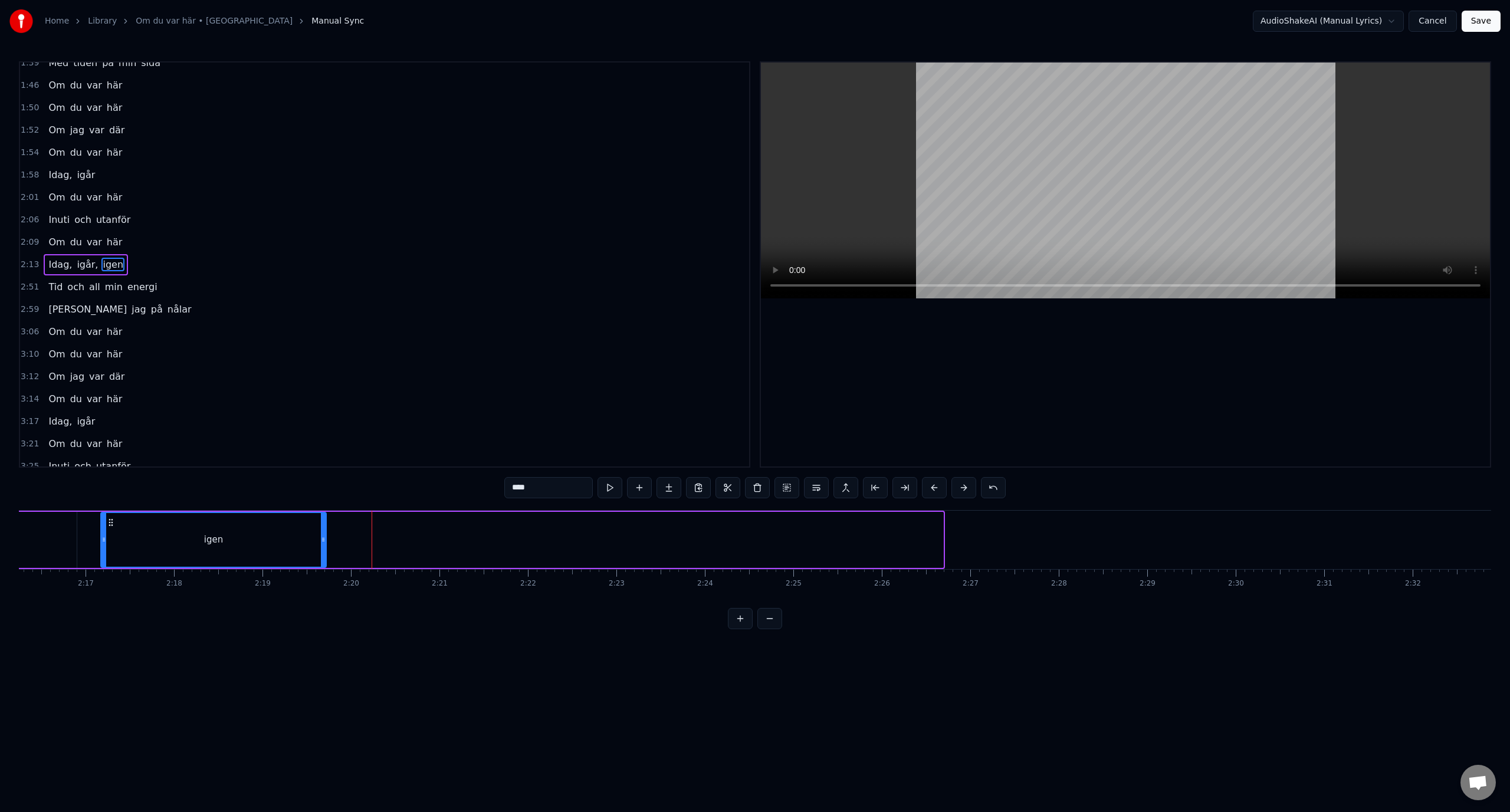
drag, startPoint x: 943, startPoint y: 538, endPoint x: 326, endPoint y: 534, distance: 617.0
click at [324, 534] on div at bounding box center [323, 540] width 5 height 54
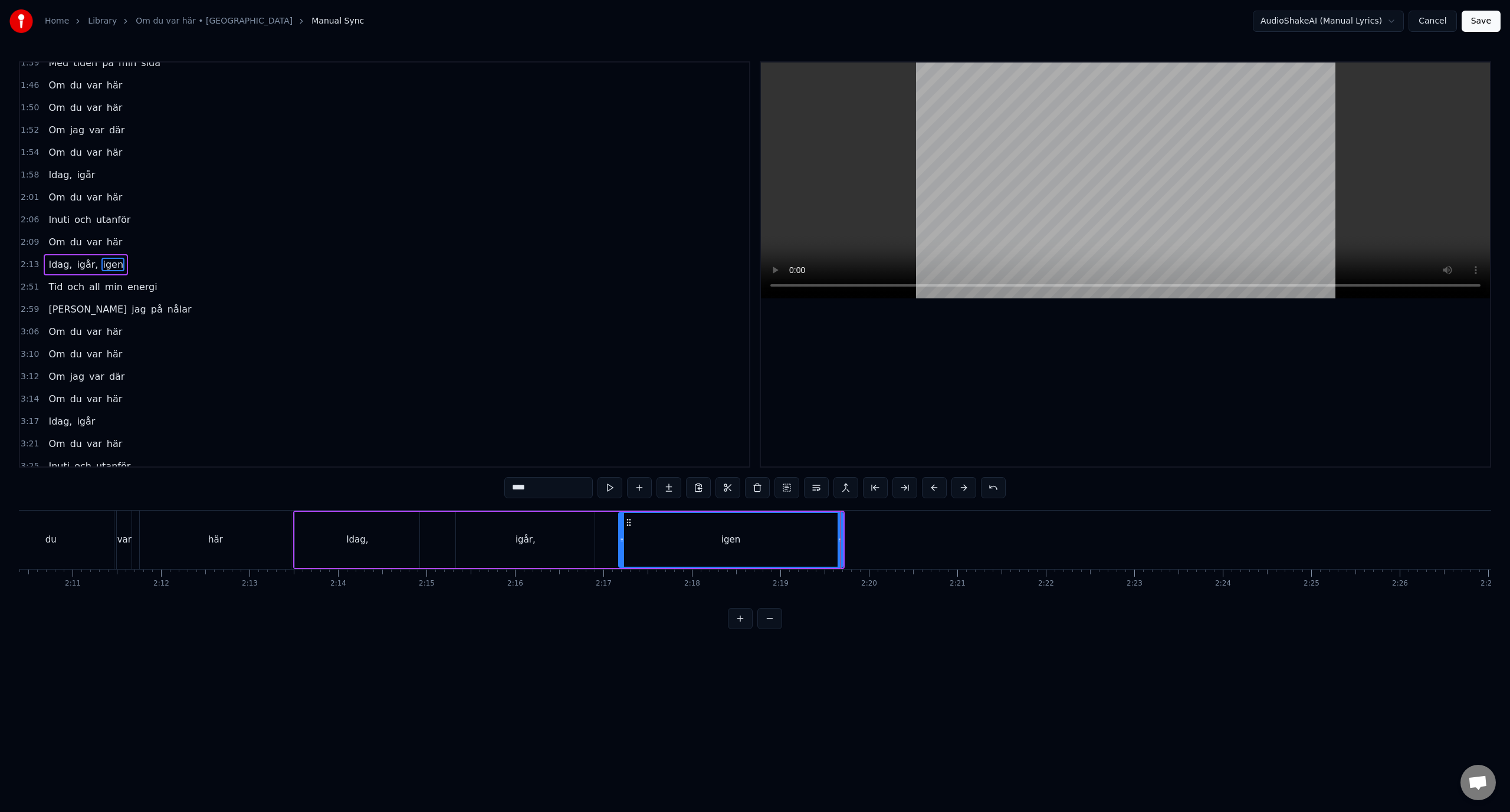
scroll to position [0, 11522]
click at [206, 251] on div "2:09 Om du var här" at bounding box center [385, 242] width 730 height 22
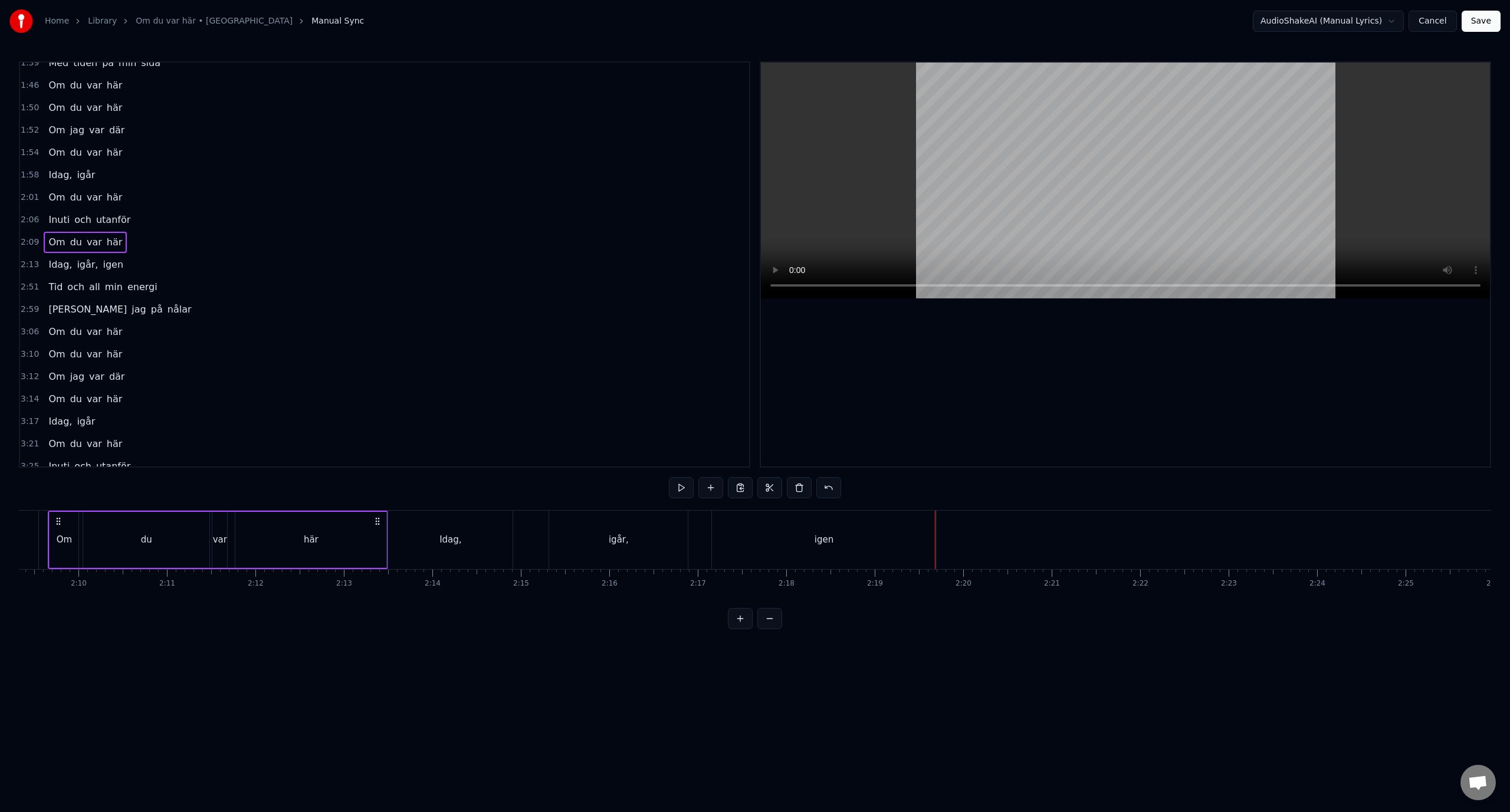
scroll to position [0, 11416]
click at [203, 259] on div "2:13 Idag, igår, igen" at bounding box center [385, 264] width 730 height 22
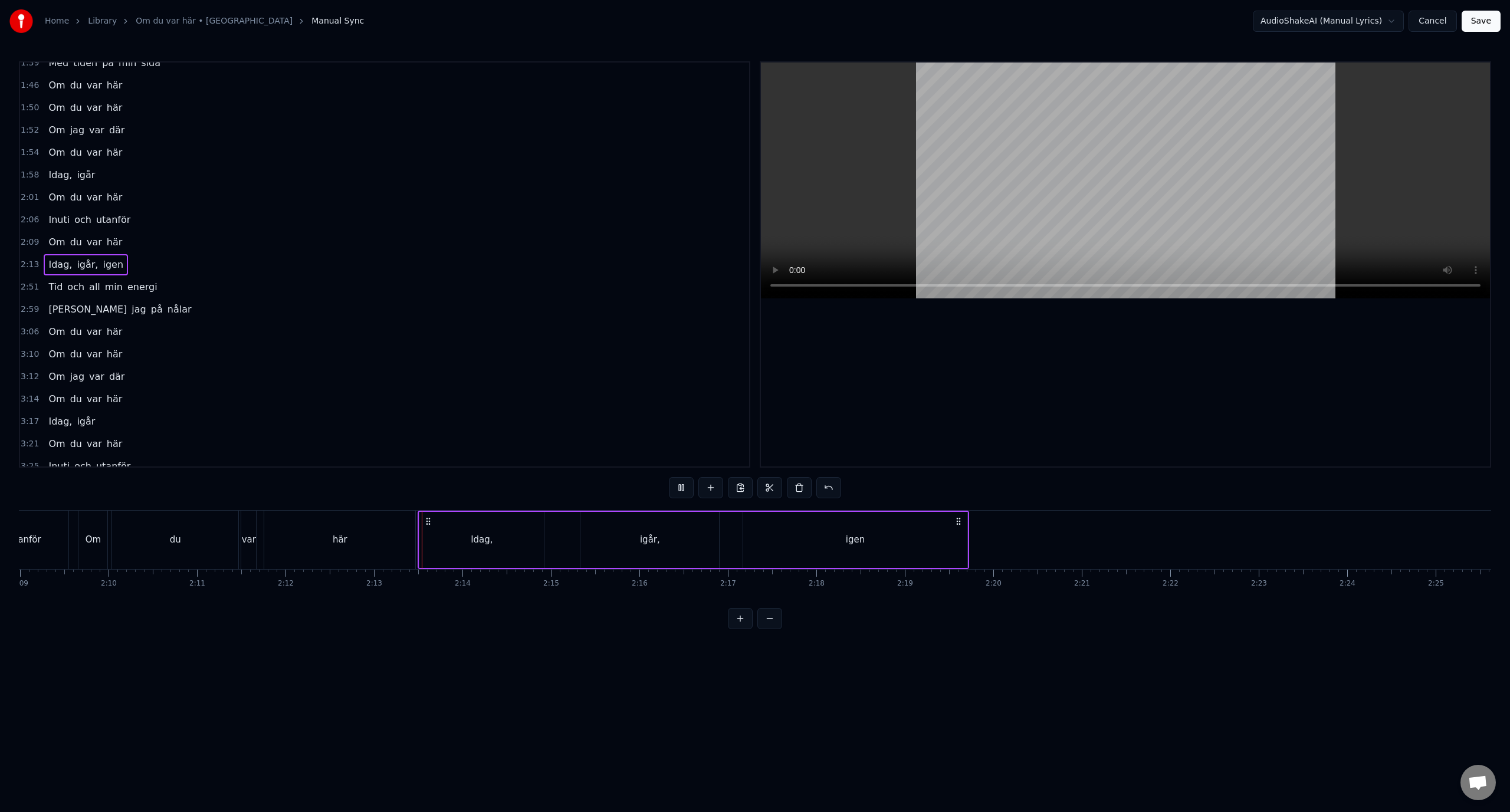
scroll to position [425, 0]
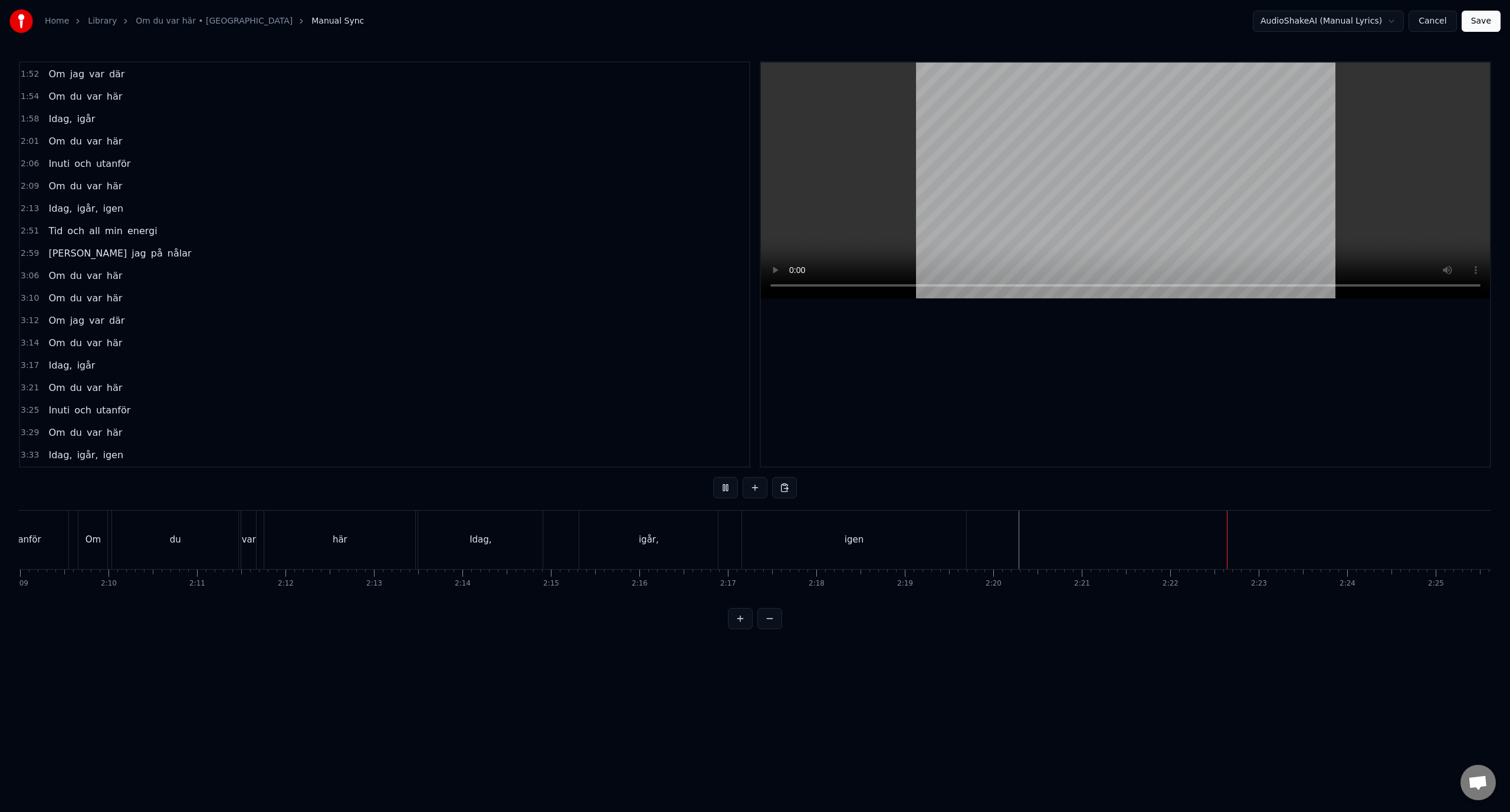
drag, startPoint x: 862, startPoint y: 611, endPoint x: 889, endPoint y: 604, distance: 27.9
click at [889, 604] on div "0:15 Tid, du är dig inte lik 0:22 Min knutna hand i fickan 0:30 Sömn, jag [PERS…" at bounding box center [755, 346] width 1473 height 568
click at [1013, 536] on div "utanför" at bounding box center [1027, 540] width 33 height 13
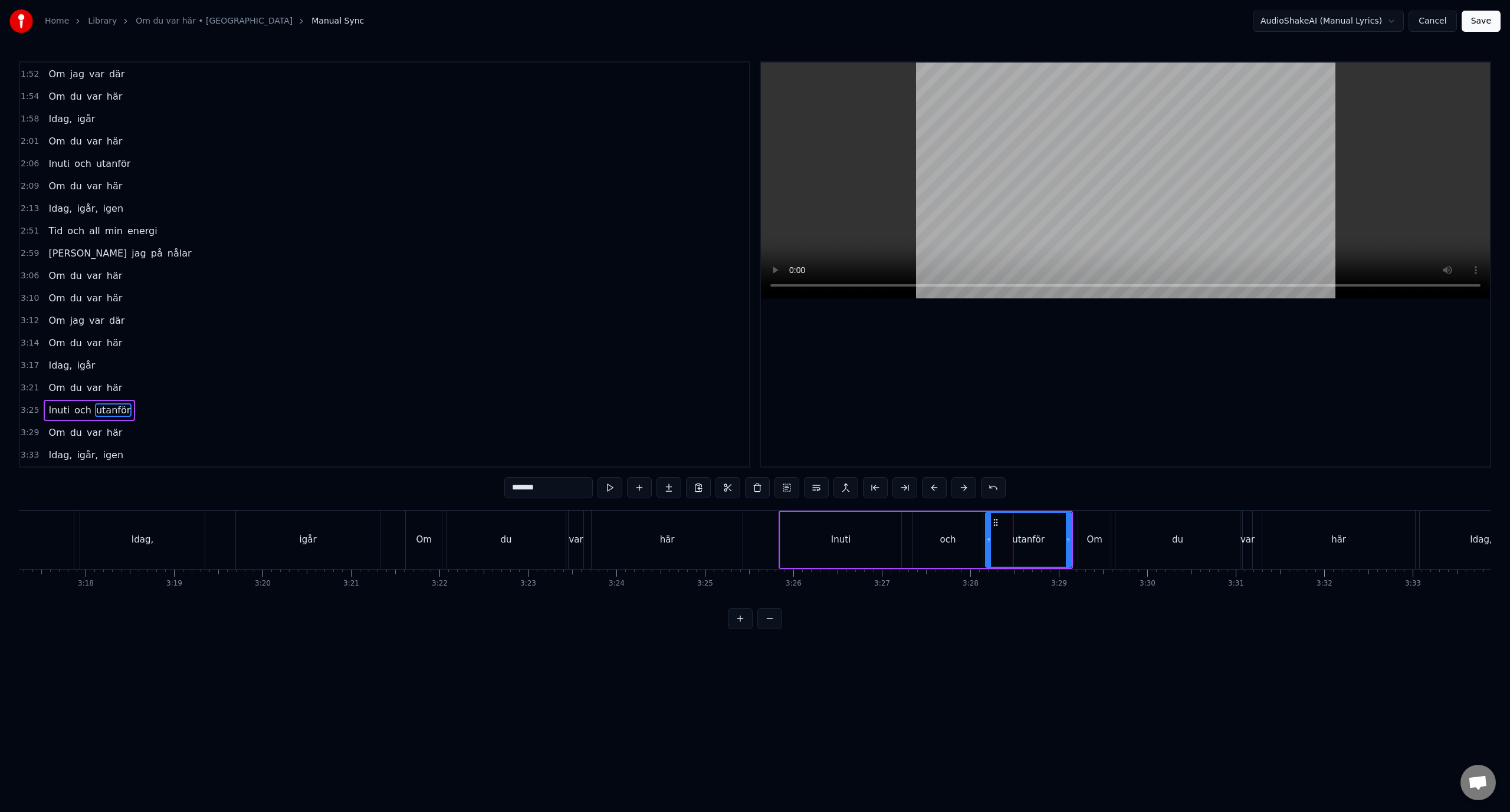
click at [956, 546] on div "och" at bounding box center [947, 540] width 70 height 56
drag, startPoint x: 981, startPoint y: 539, endPoint x: 967, endPoint y: 541, distance: 14.1
click at [967, 541] on icon at bounding box center [966, 539] width 5 height 10
click at [1011, 541] on div "utanför" at bounding box center [1028, 540] width 85 height 56
type input "*******"
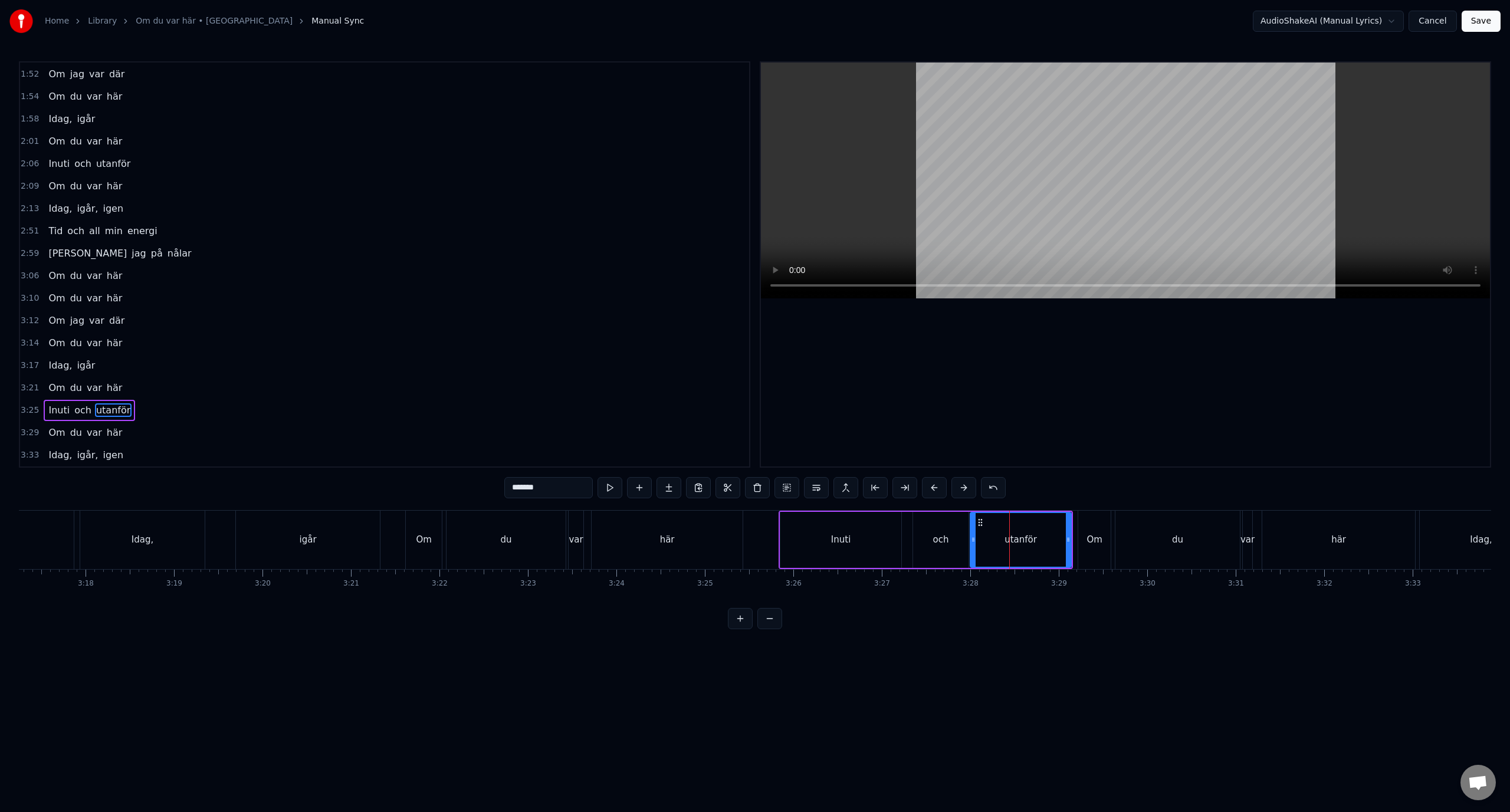
drag, startPoint x: 990, startPoint y: 541, endPoint x: 974, endPoint y: 544, distance: 16.3
click at [974, 544] on icon at bounding box center [973, 539] width 5 height 10
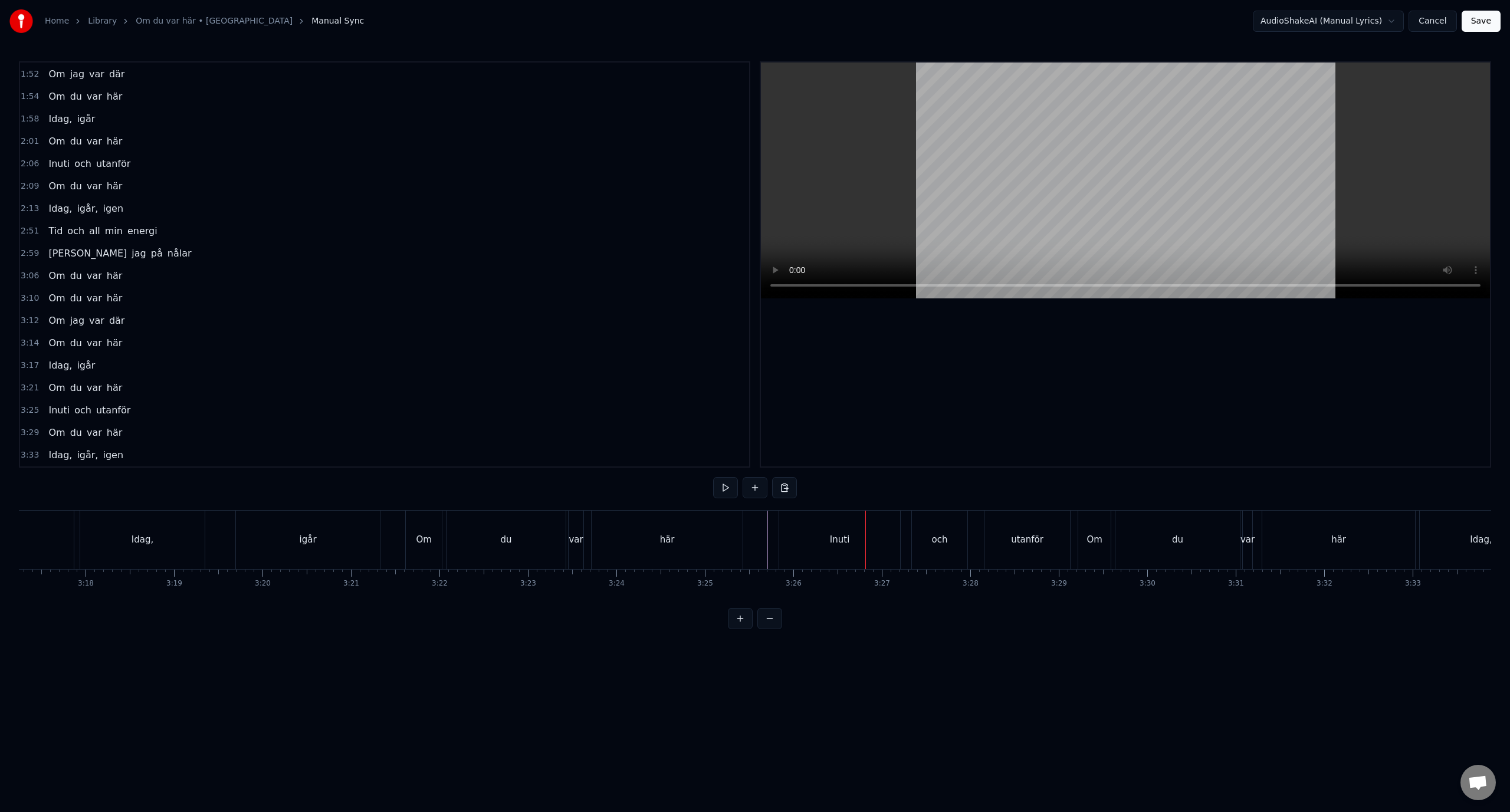
click at [944, 549] on div "och" at bounding box center [940, 539] width 56 height 59
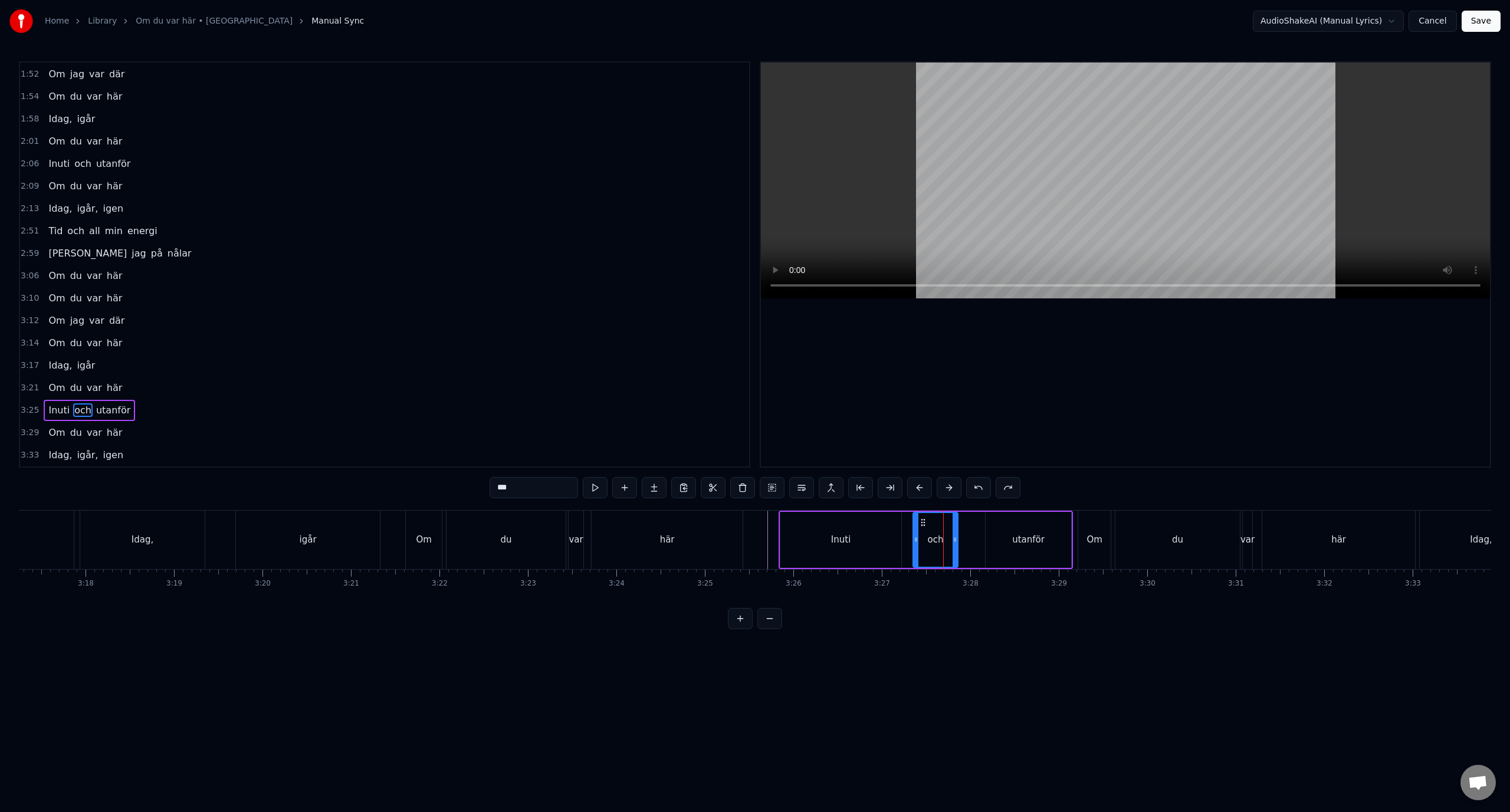
drag, startPoint x: 965, startPoint y: 537, endPoint x: 953, endPoint y: 537, distance: 12.0
click at [953, 537] on icon at bounding box center [955, 539] width 5 height 10
click at [995, 535] on div "utanför" at bounding box center [1028, 540] width 85 height 56
type input "*******"
drag, startPoint x: 987, startPoint y: 541, endPoint x: 958, endPoint y: 544, distance: 29.2
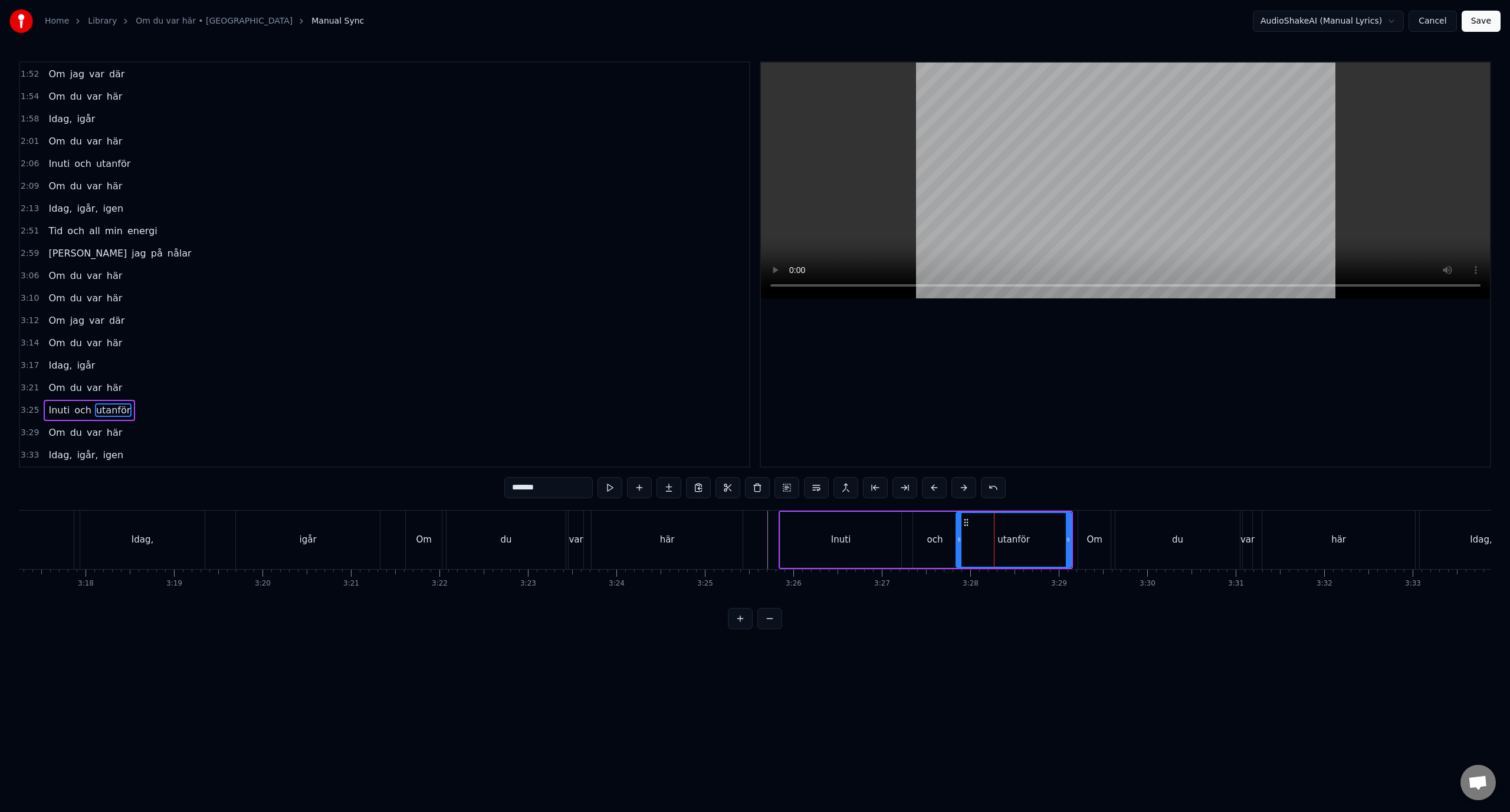
click at [958, 544] on icon at bounding box center [959, 539] width 5 height 10
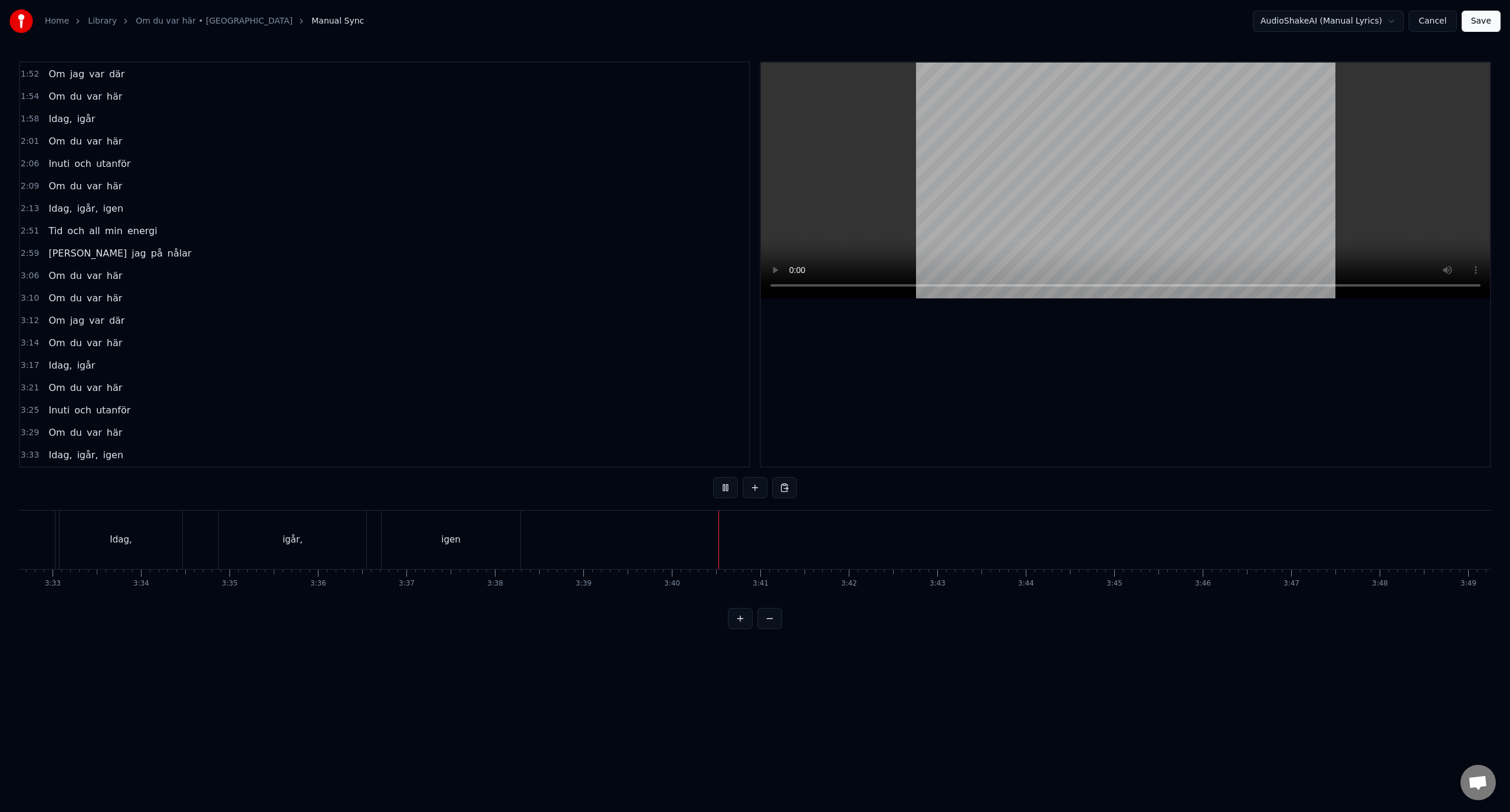
scroll to position [0, 19020]
click at [1480, 26] on button "Save" at bounding box center [1481, 21] width 39 height 21
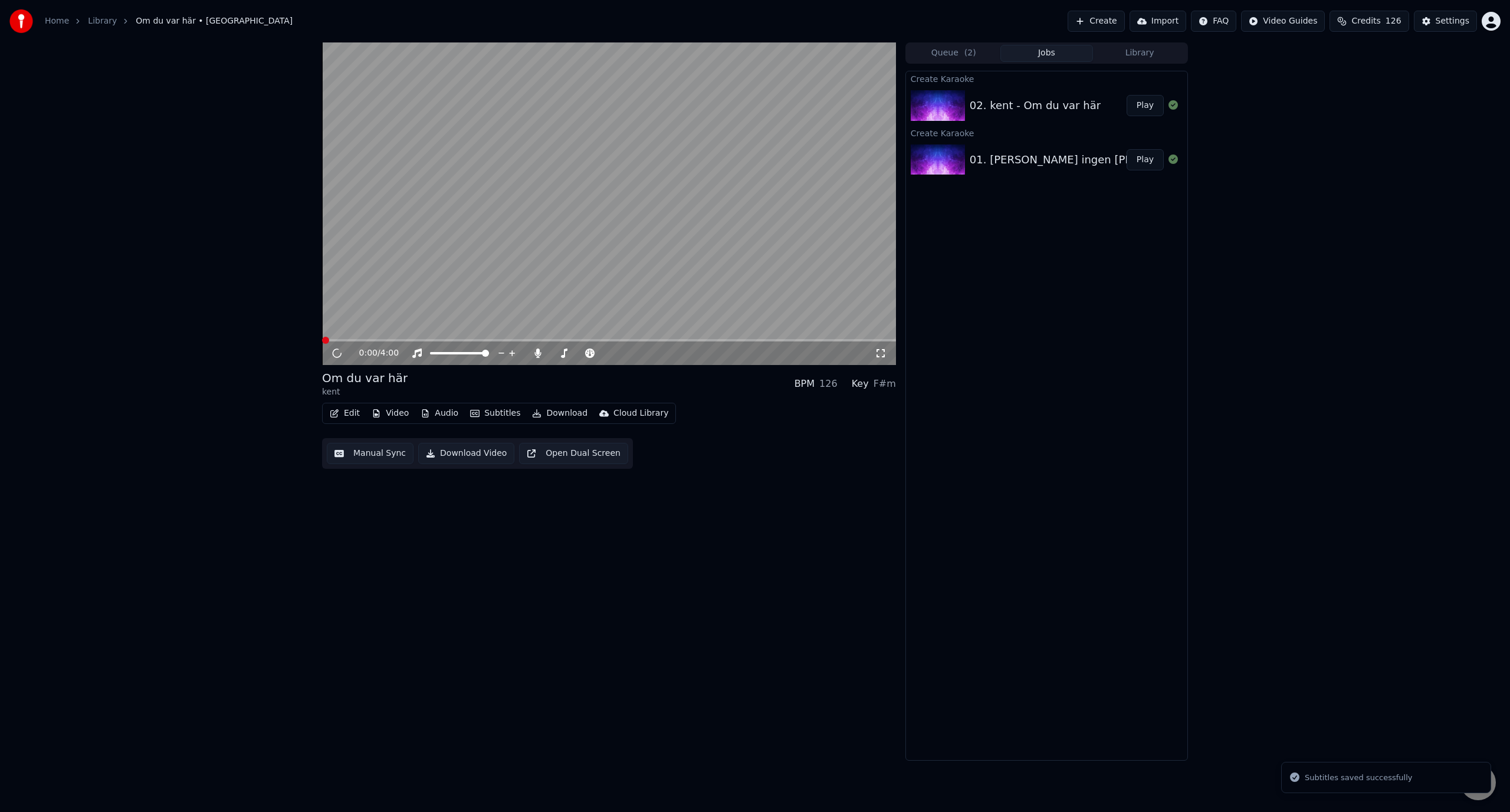
click at [535, 215] on video at bounding box center [610, 203] width 574 height 322
click at [555, 411] on button "Download" at bounding box center [560, 413] width 65 height 16
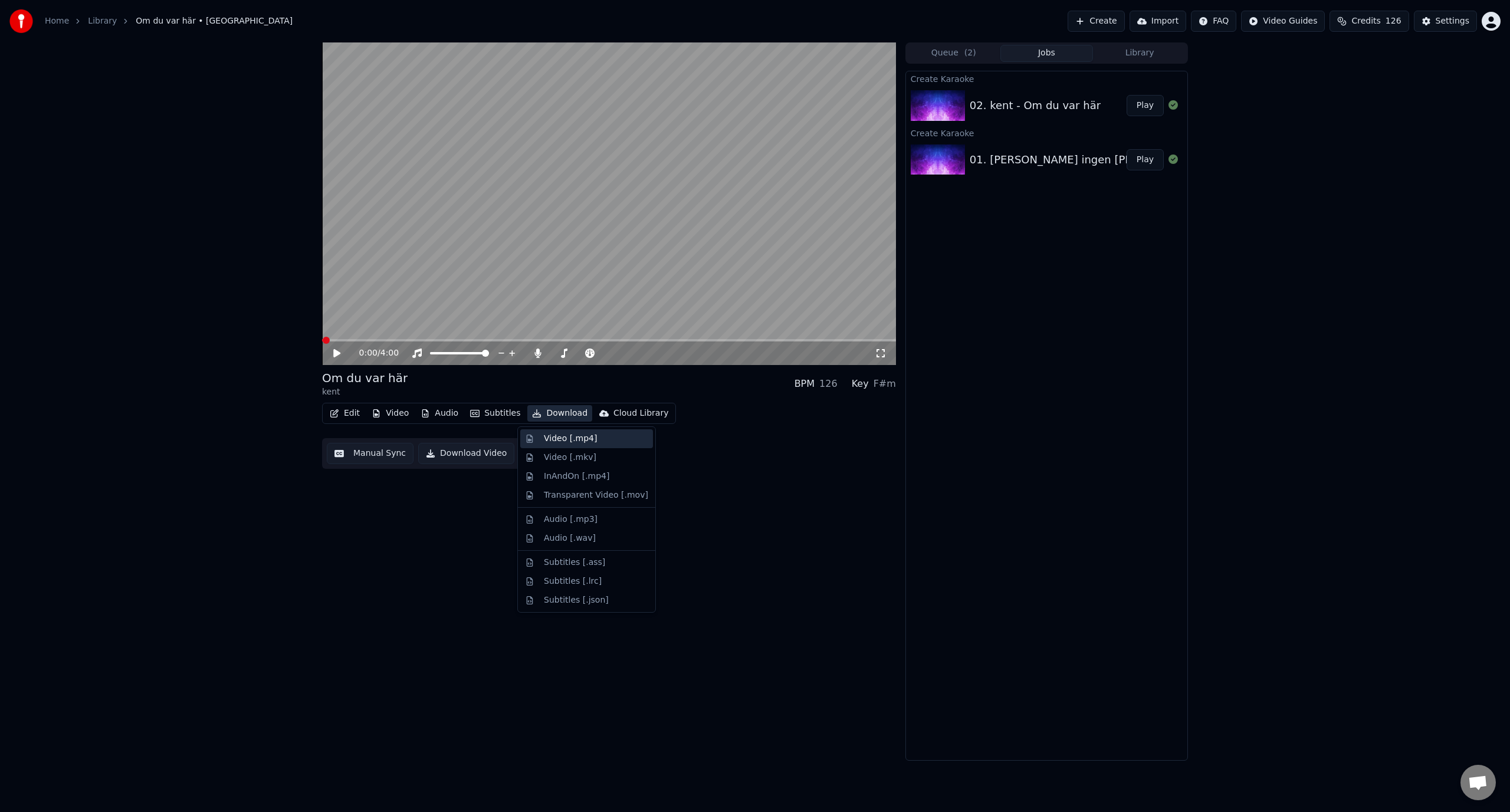
click at [605, 438] on div "Video [.mp4]" at bounding box center [596, 439] width 105 height 12
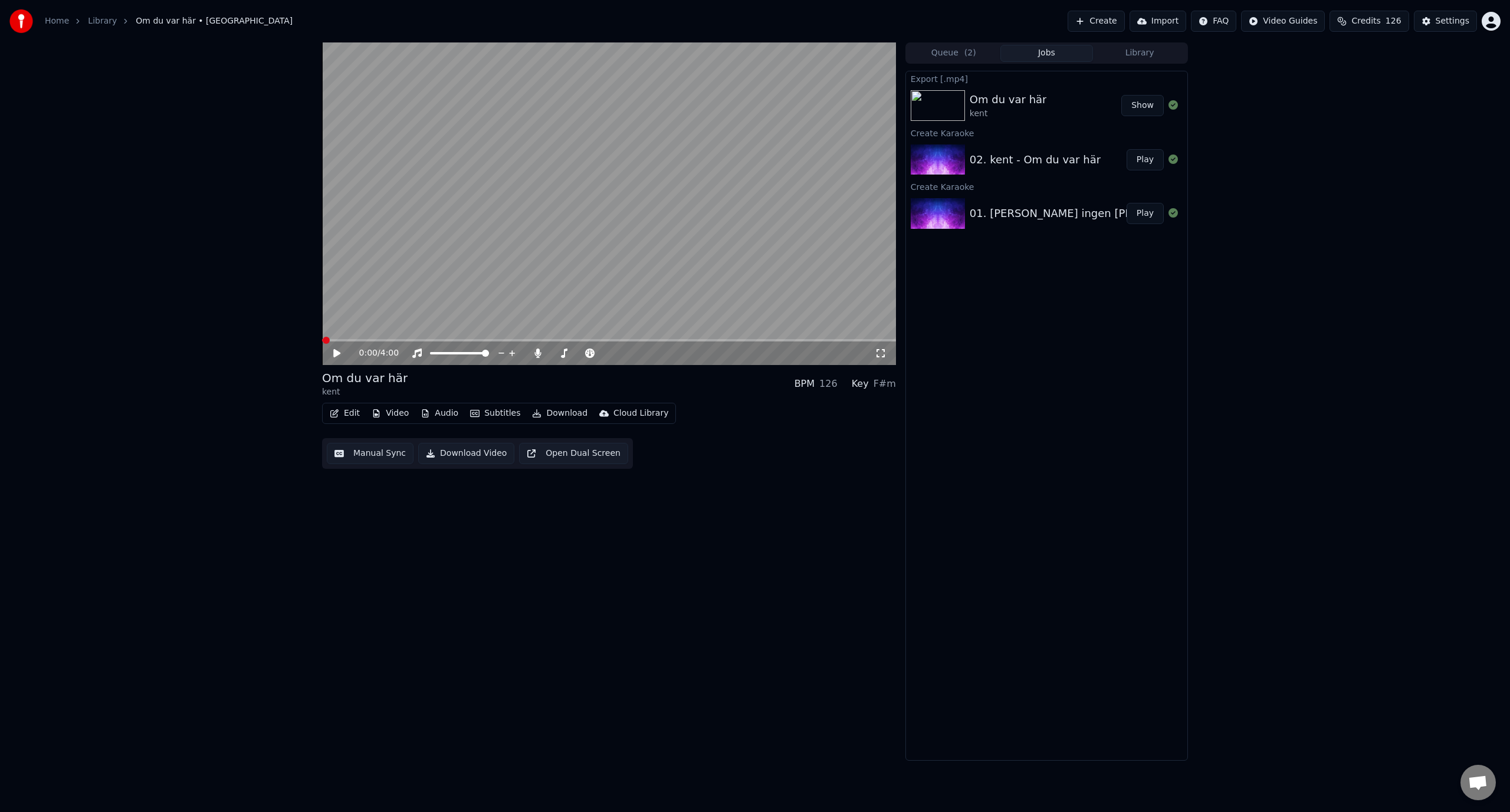
click at [1139, 107] on button "Show" at bounding box center [1142, 106] width 42 height 21
